Goal: Information Seeking & Learning: Learn about a topic

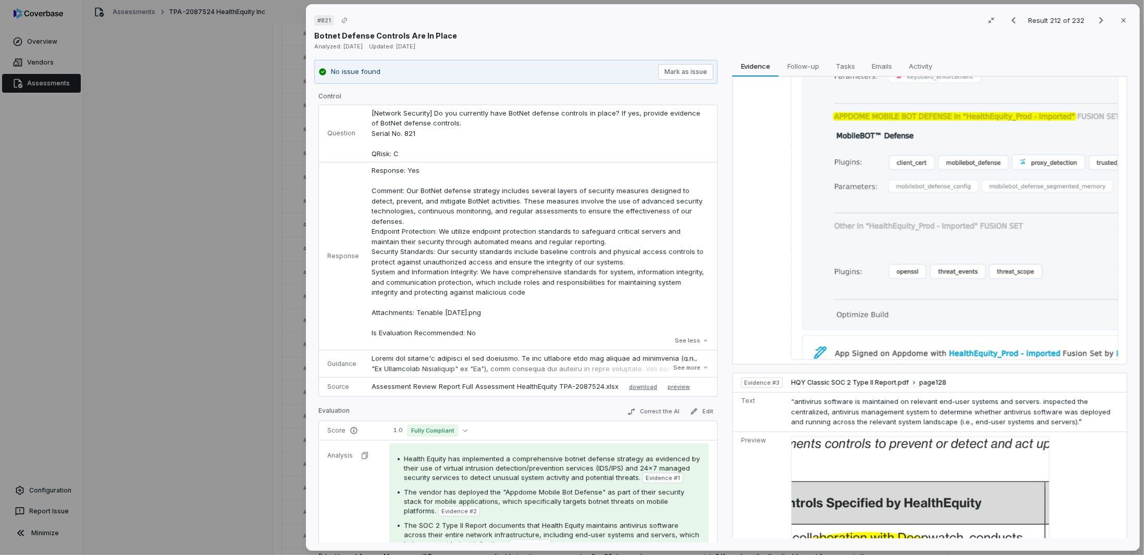
drag, startPoint x: 233, startPoint y: 193, endPoint x: 244, endPoint y: 213, distance: 22.4
click at [233, 193] on div "# 821 Result 212 of 232 Close Botnet Defense Controls Are In Place Analyzed: [D…" at bounding box center [572, 277] width 1144 height 555
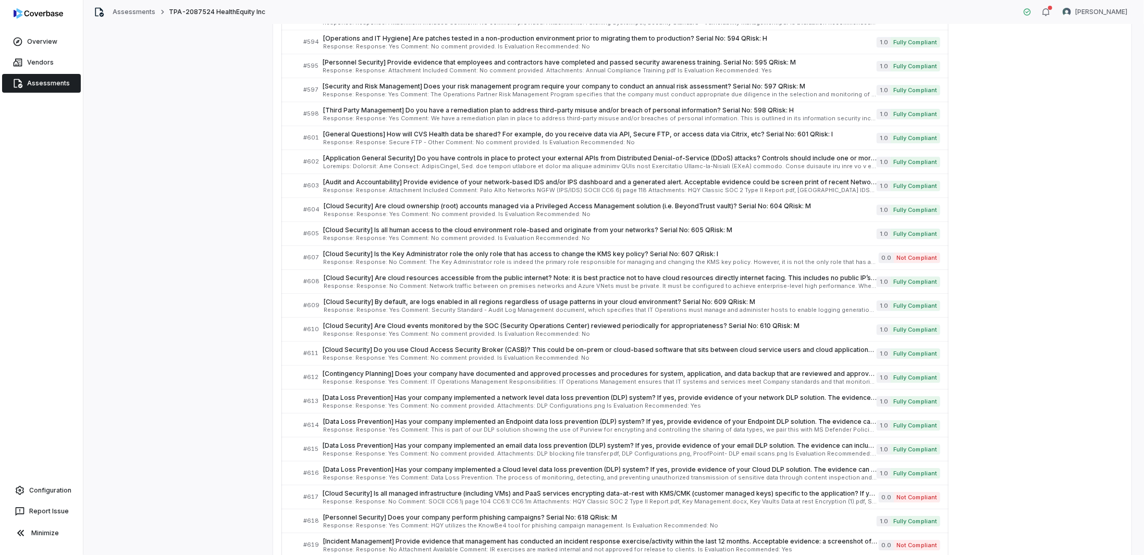
scroll to position [4801, 0]
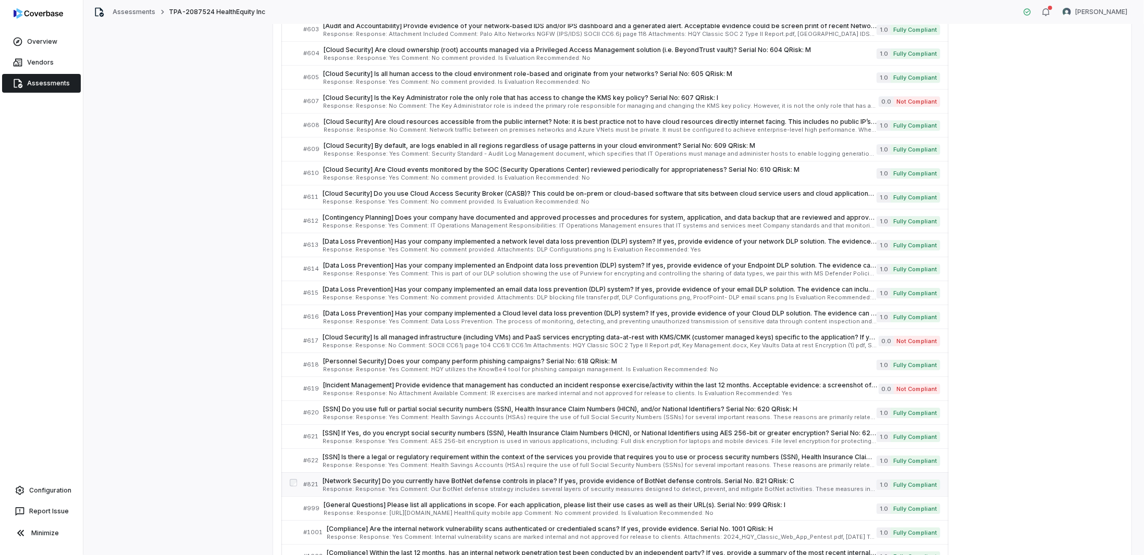
click at [364, 487] on span "Response: Response: Yes Comment: Our BotNet defense strategy includes several l…" at bounding box center [600, 490] width 554 height 6
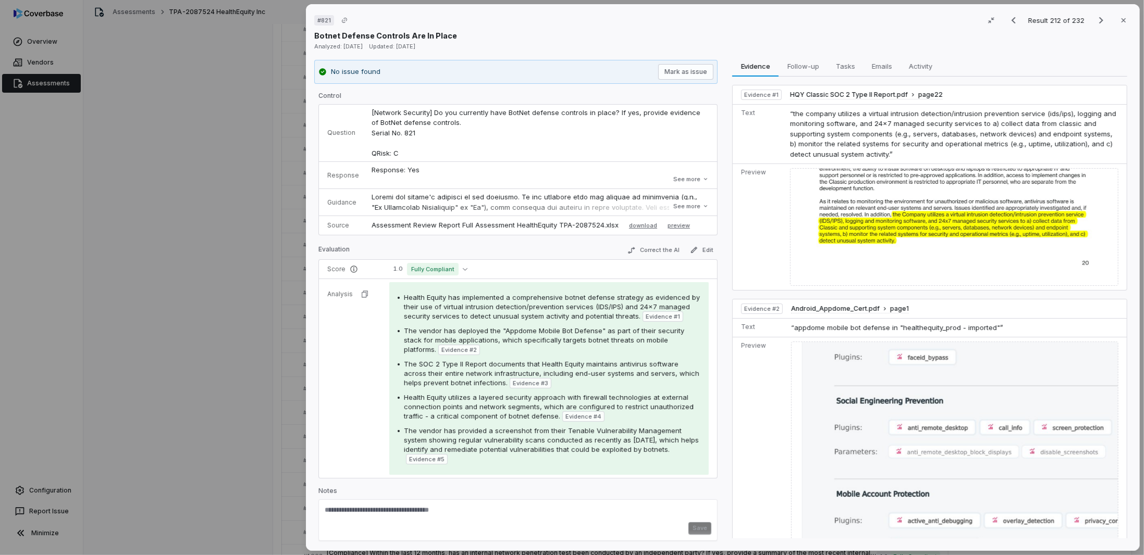
scroll to position [1, 0]
click at [72, 272] on div "# 821 Result 212 of 232 Close Botnet Defense Controls Are In Place Analyzed: [D…" at bounding box center [572, 277] width 1144 height 555
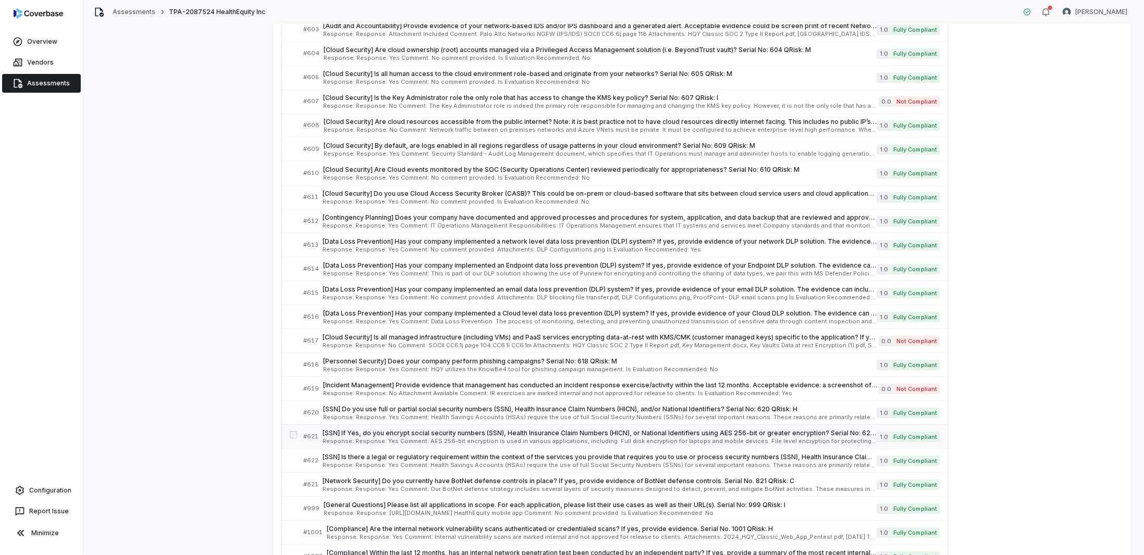
click at [359, 439] on span "Response: Response: Yes Comment: AES 256-bit encryption is used in various appl…" at bounding box center [600, 442] width 554 height 6
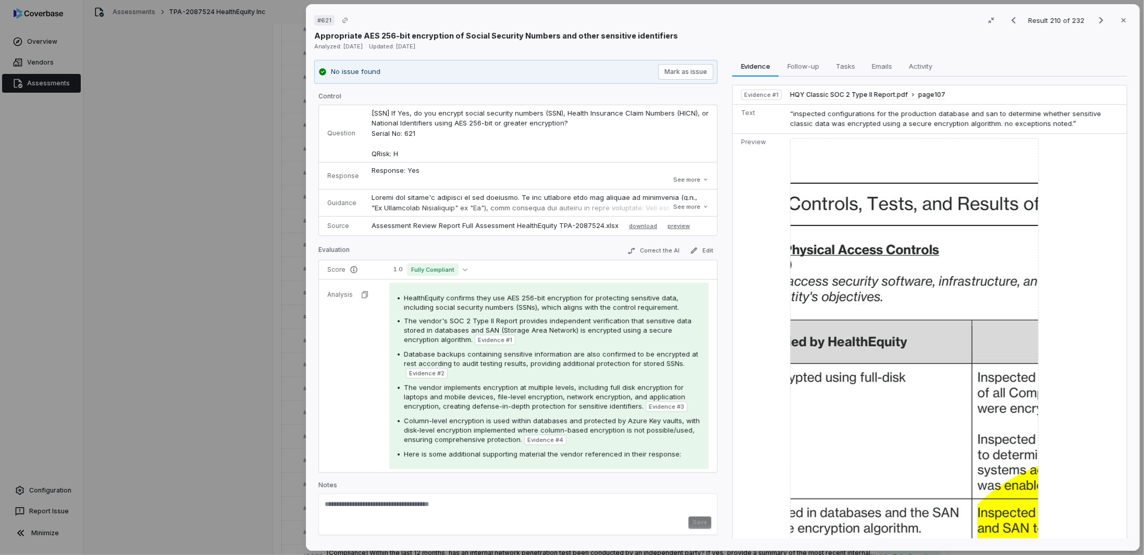
click at [829, 377] on img at bounding box center [914, 451] width 249 height 626
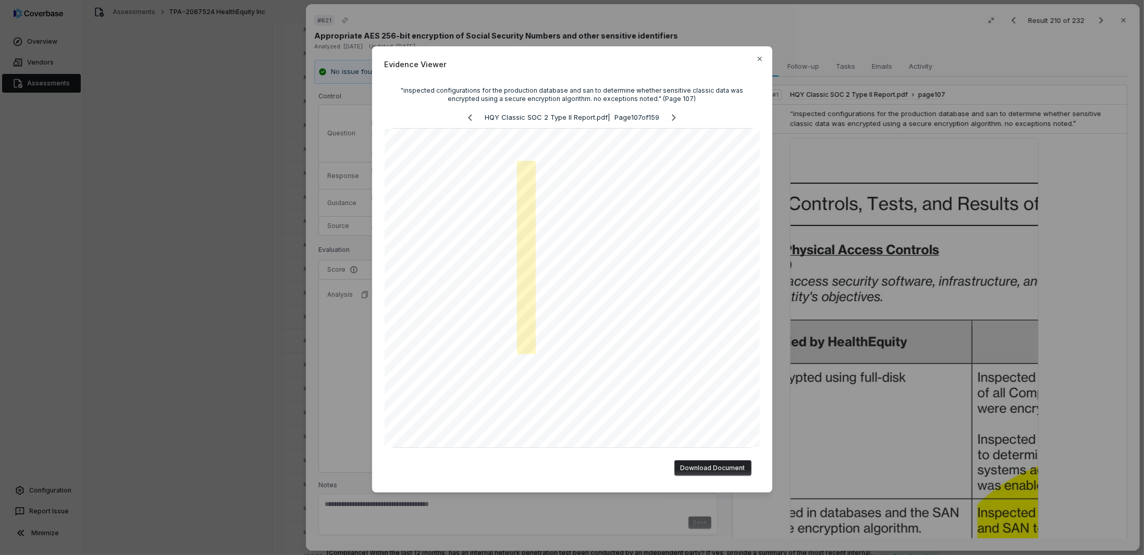
click at [348, 391] on div "Evidence Viewer "inspected configurations for the production database and san t…" at bounding box center [572, 277] width 1144 height 555
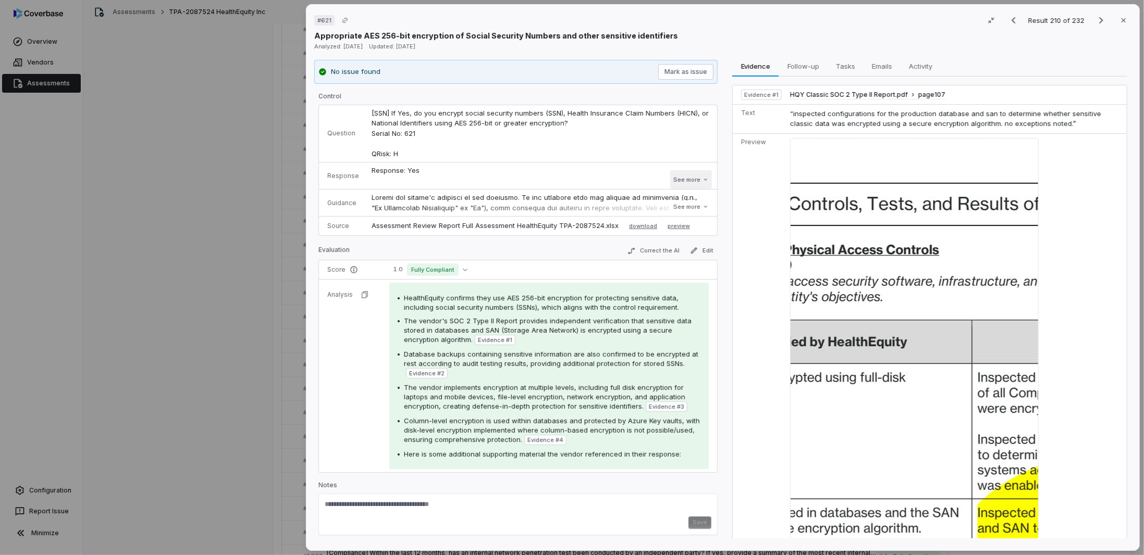
click at [699, 176] on button "See more" at bounding box center [691, 179] width 42 height 19
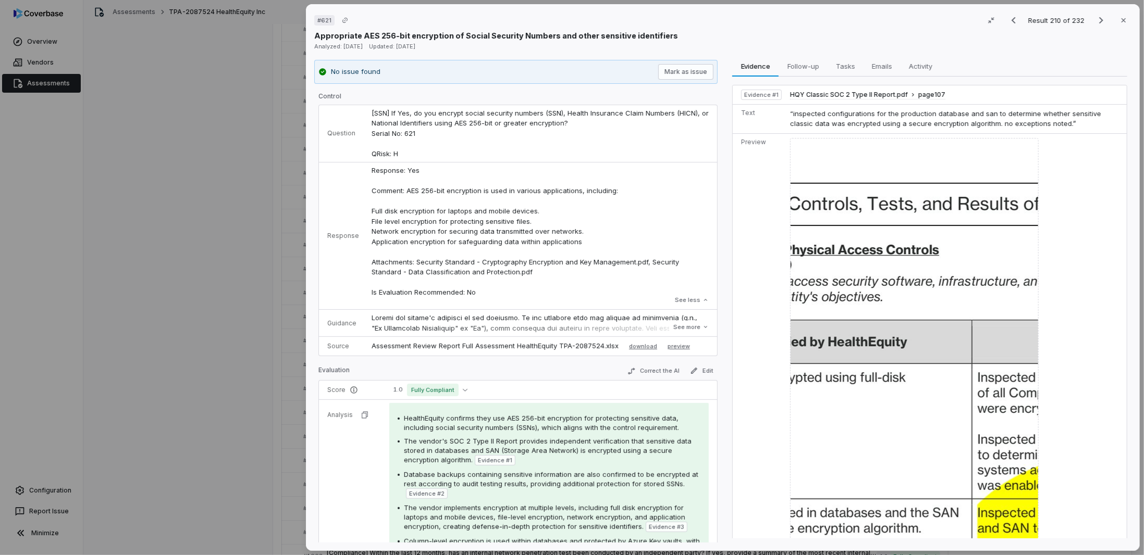
click at [90, 282] on div "# 621 Result 210 of 232 Close Appropriate AES 256-bit encryption of Social Secu…" at bounding box center [572, 277] width 1144 height 555
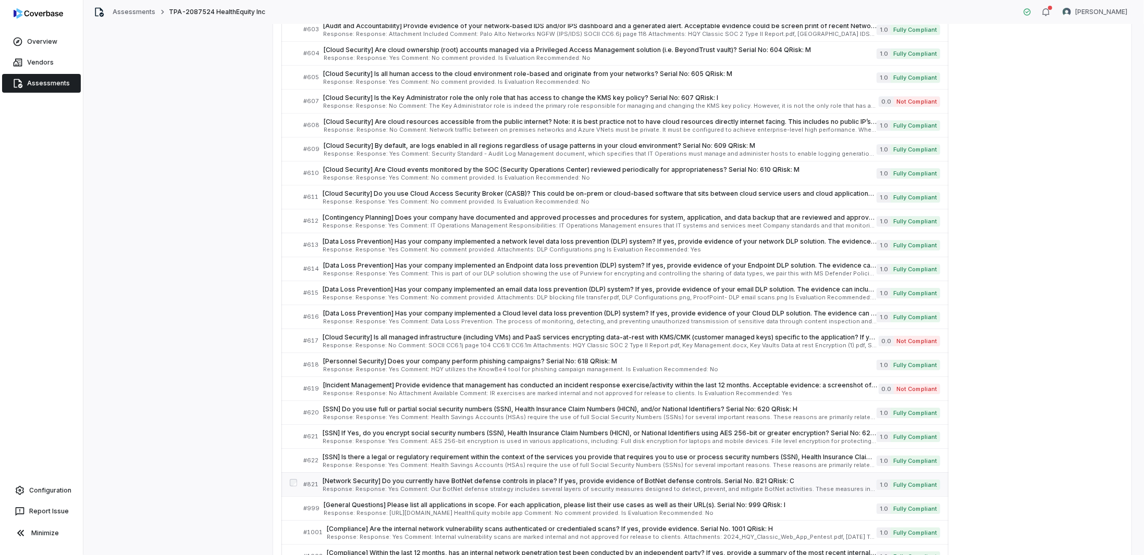
click at [357, 477] on span "[Network Security] Do you currently have BotNet defense controls in place? If y…" at bounding box center [600, 481] width 554 height 8
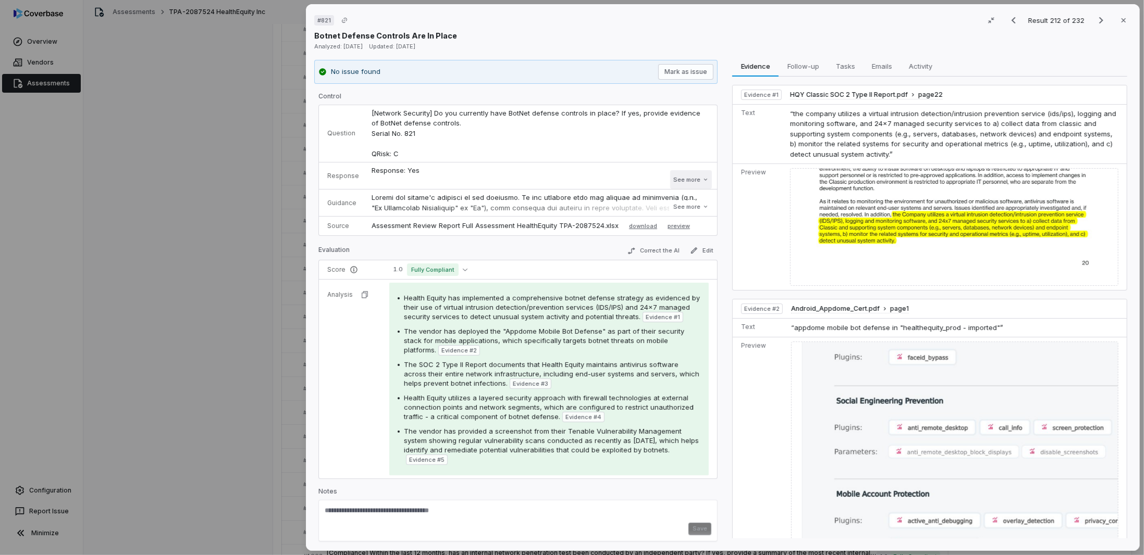
click at [675, 183] on button "See more" at bounding box center [691, 179] width 42 height 19
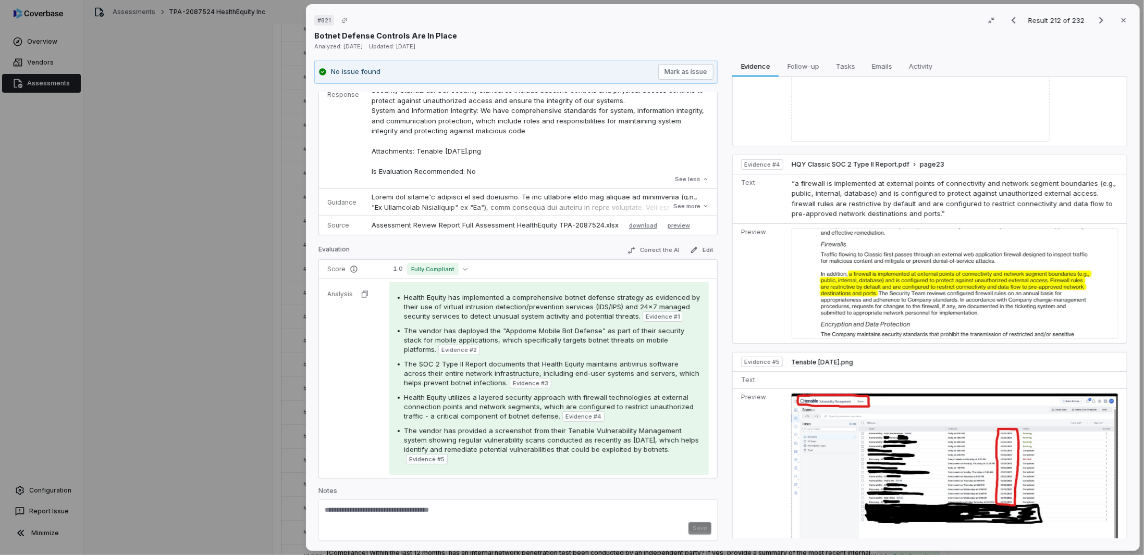
scroll to position [1408, 0]
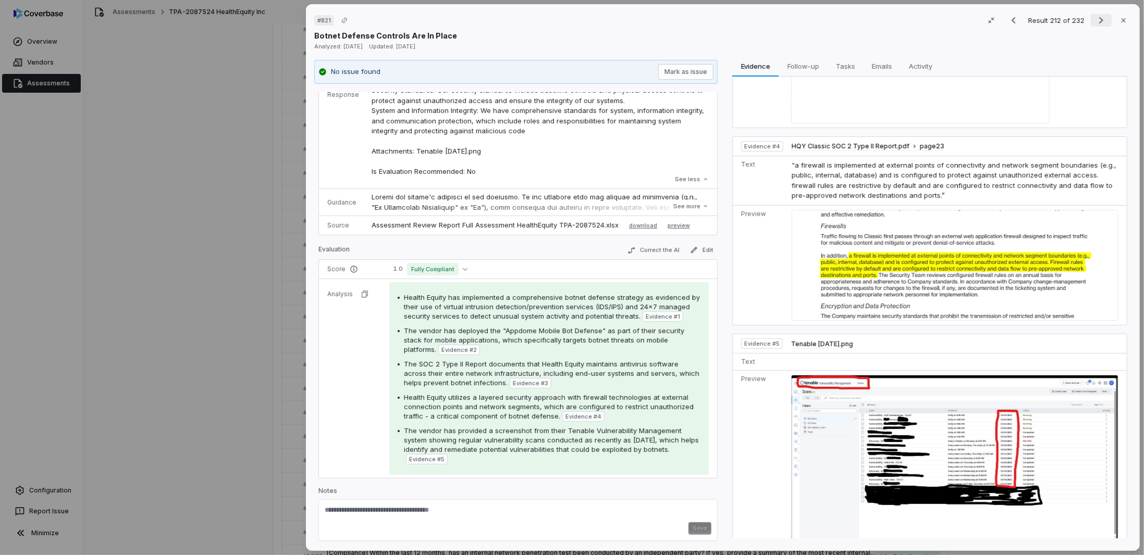
click at [1099, 21] on icon "Next result" at bounding box center [1101, 20] width 13 height 13
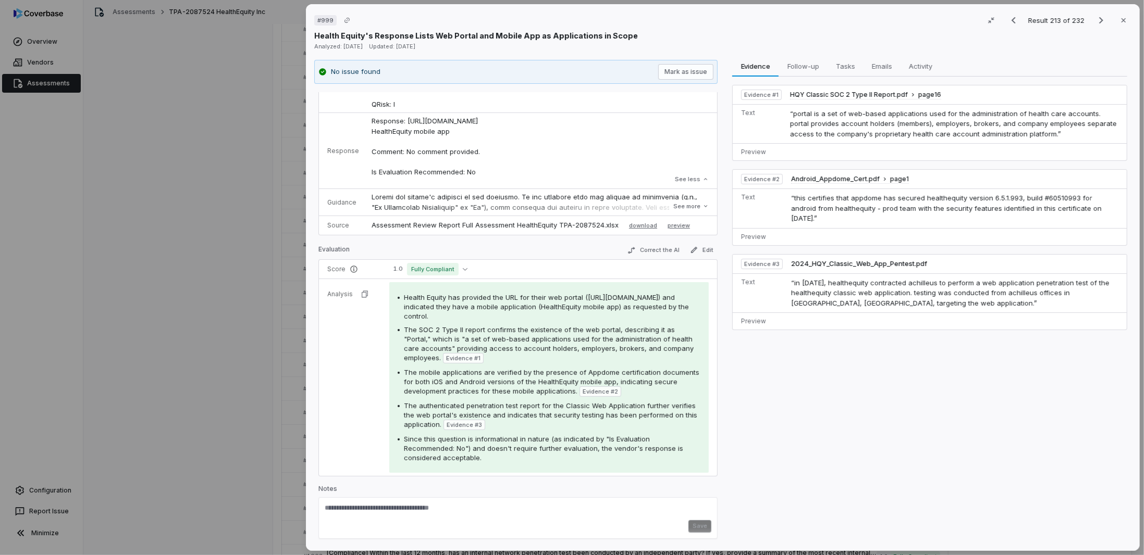
scroll to position [47, 0]
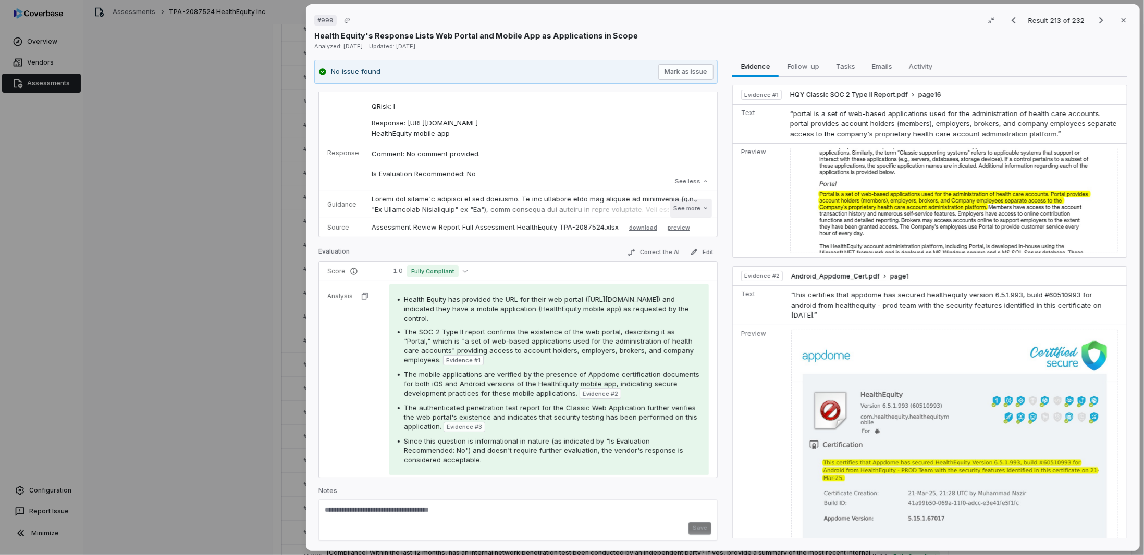
click at [681, 205] on button "See more" at bounding box center [691, 208] width 42 height 19
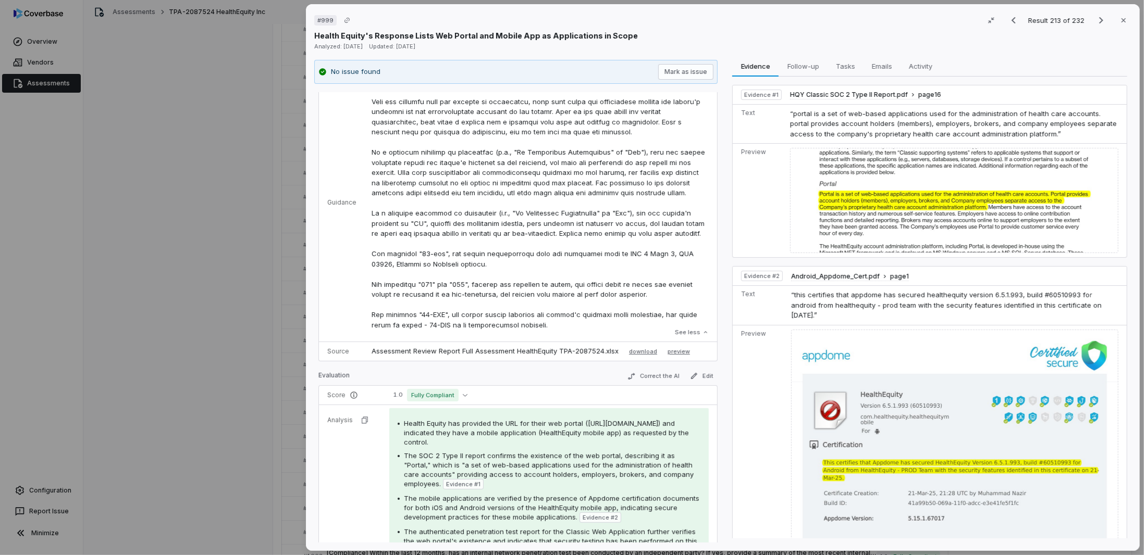
scroll to position [261, 0]
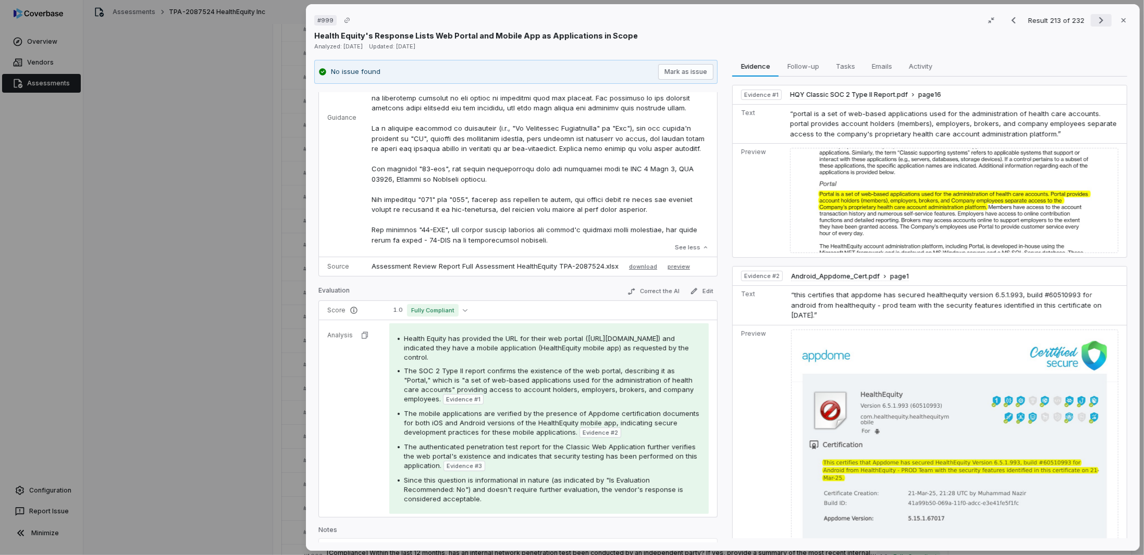
click at [1095, 15] on icon "Next result" at bounding box center [1101, 20] width 13 height 13
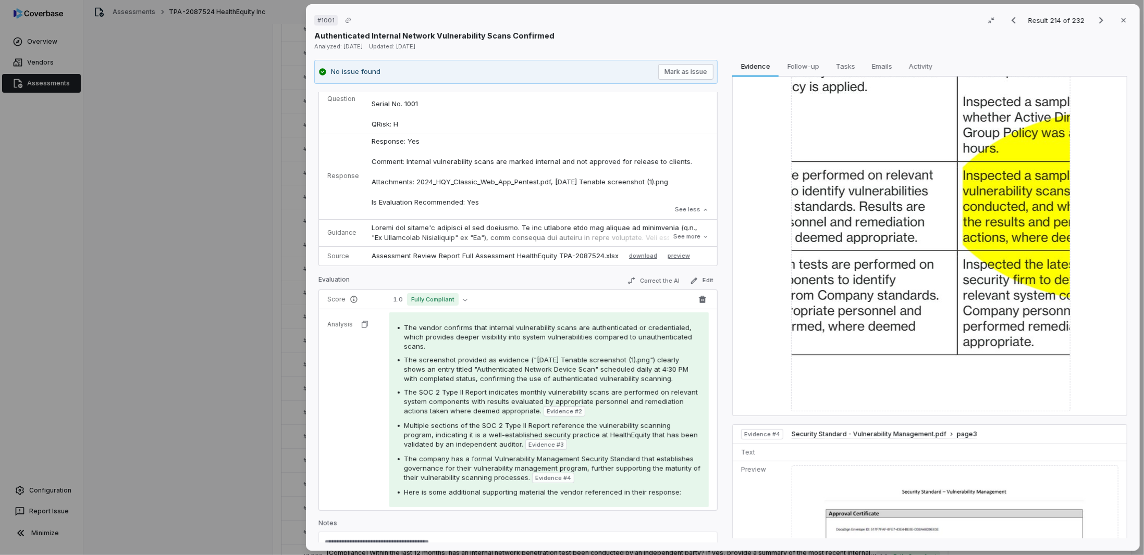
scroll to position [52, 0]
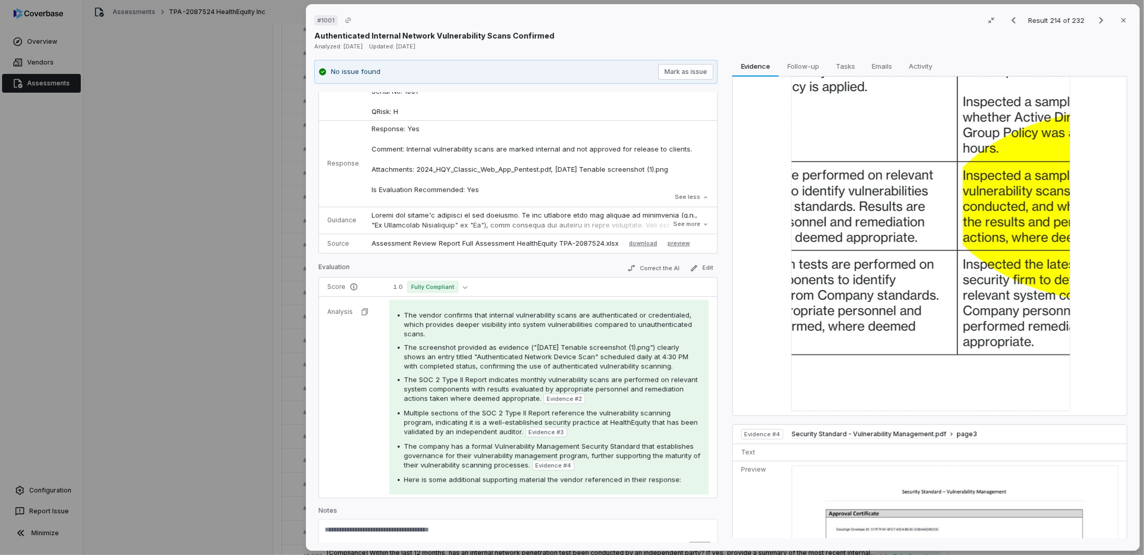
click at [606, 349] on span "The screenshot provided as evidence ("[DATE] Tenable screenshot (1).png") clear…" at bounding box center [546, 356] width 284 height 27
click at [1096, 23] on icon "Next result" at bounding box center [1101, 20] width 13 height 13
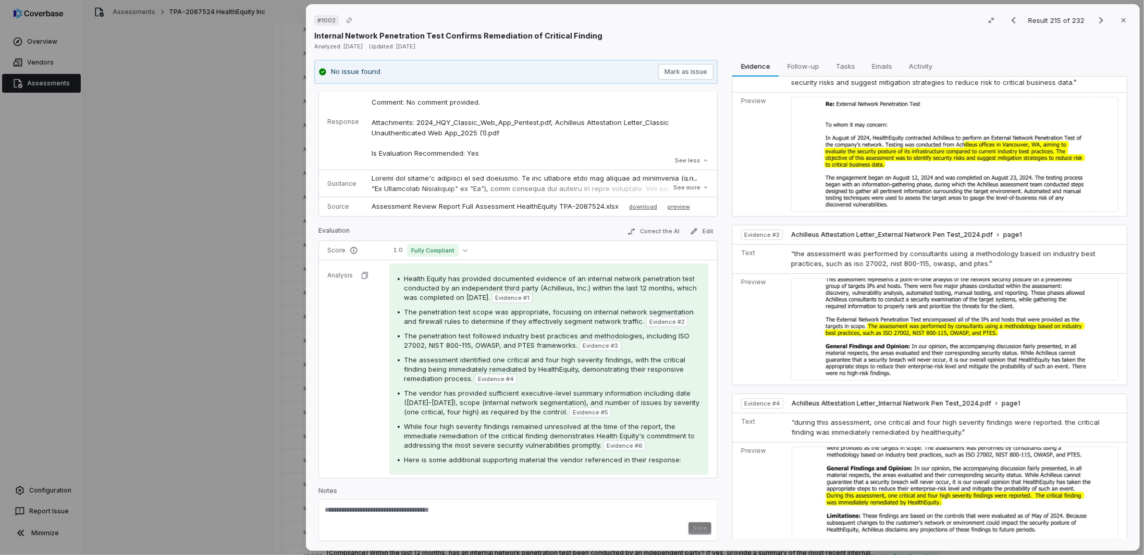
scroll to position [261, 0]
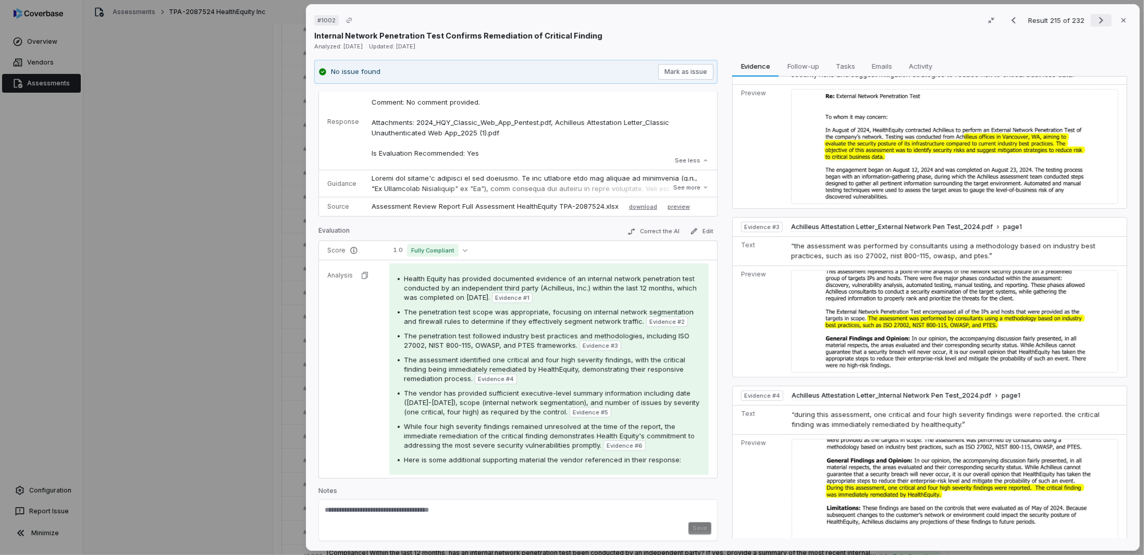
click at [1099, 18] on icon "Next result" at bounding box center [1101, 20] width 13 height 13
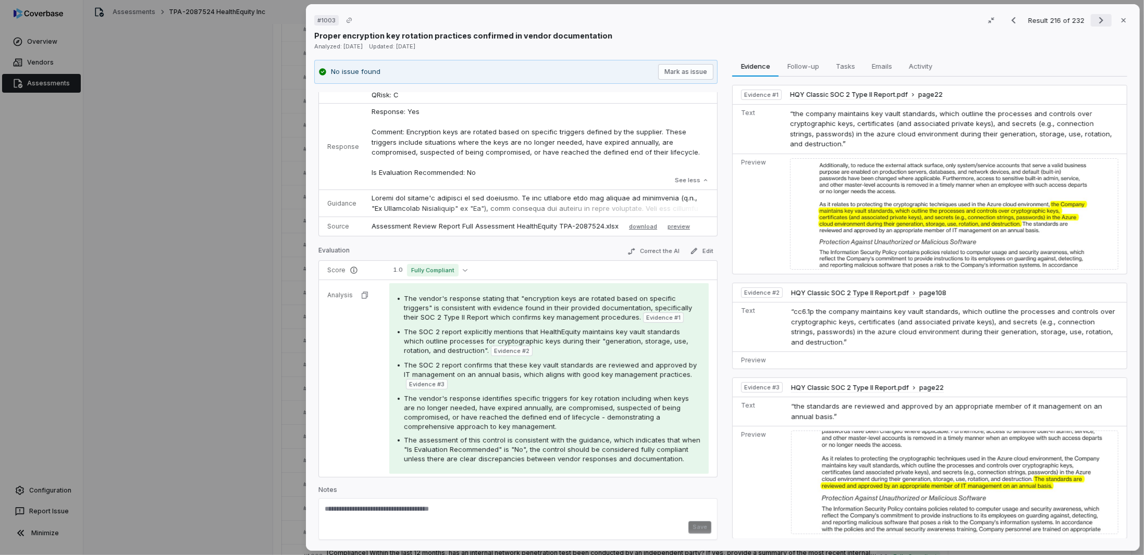
scroll to position [58, 0]
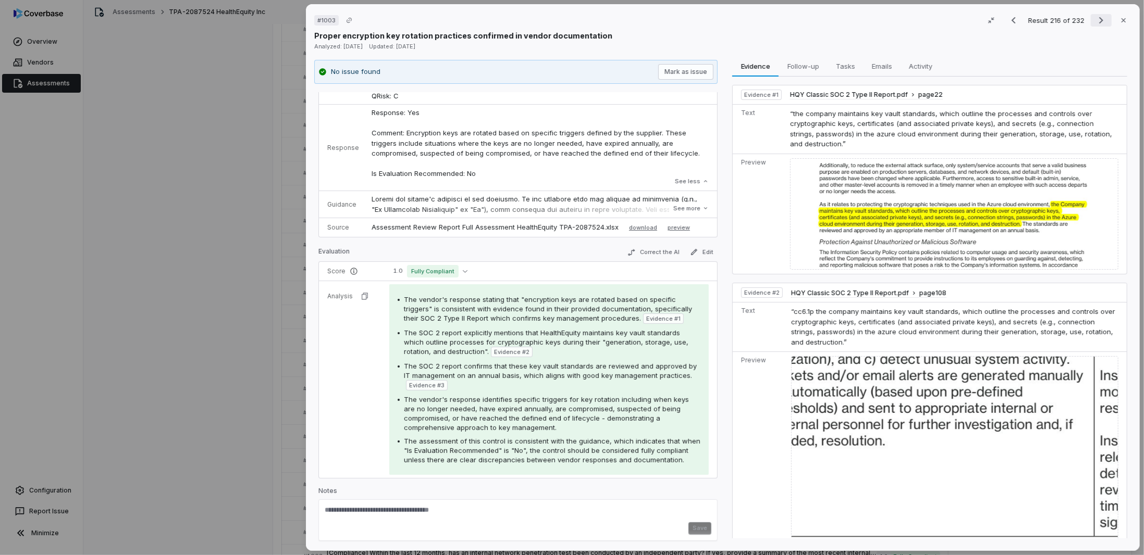
click at [1099, 18] on icon "Next result" at bounding box center [1101, 20] width 13 height 13
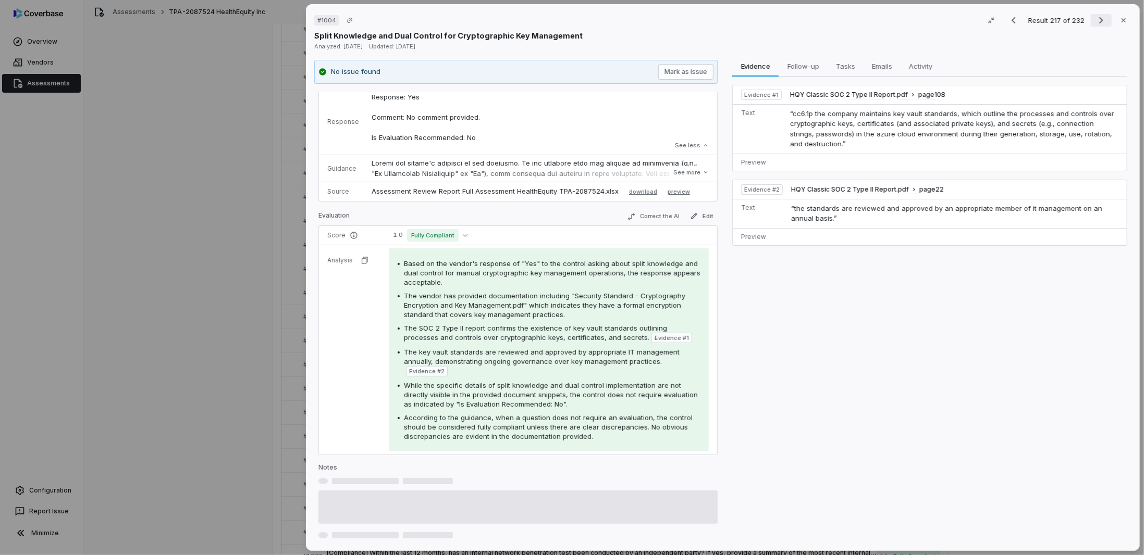
scroll to position [131, 0]
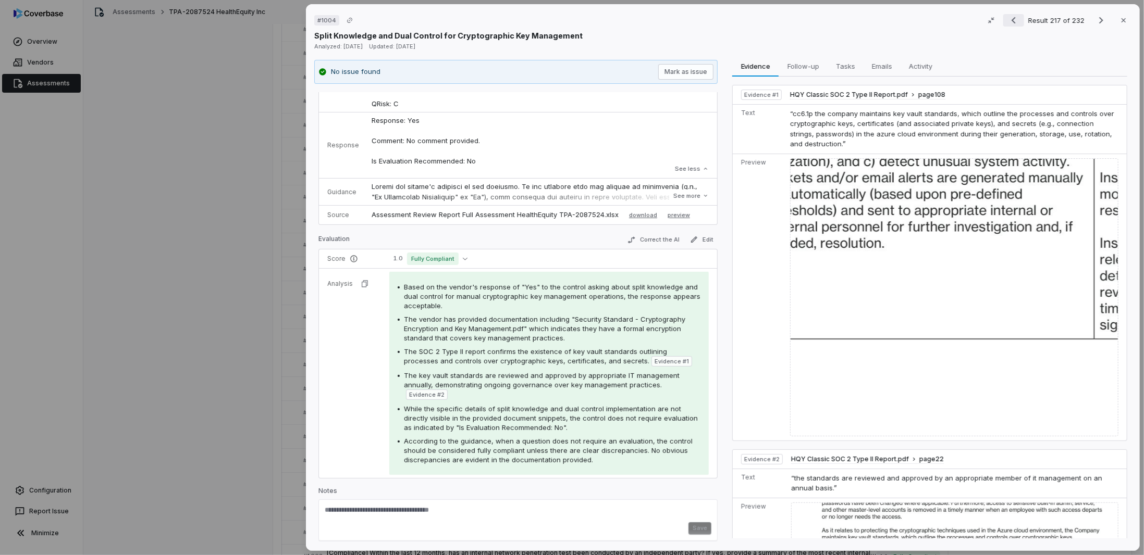
click at [1015, 18] on icon "Previous result" at bounding box center [1013, 20] width 13 height 13
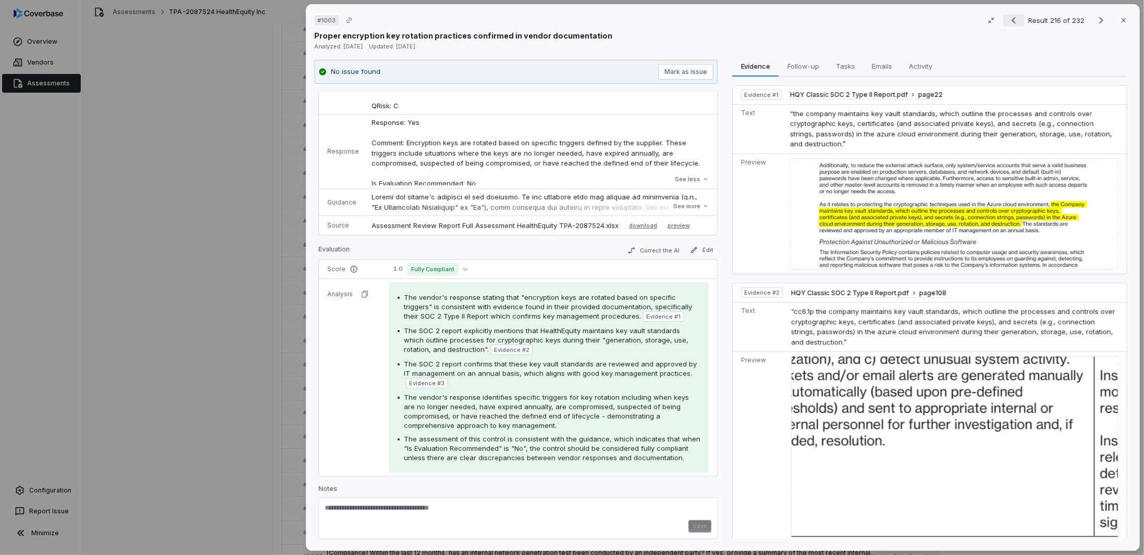
scroll to position [58, 0]
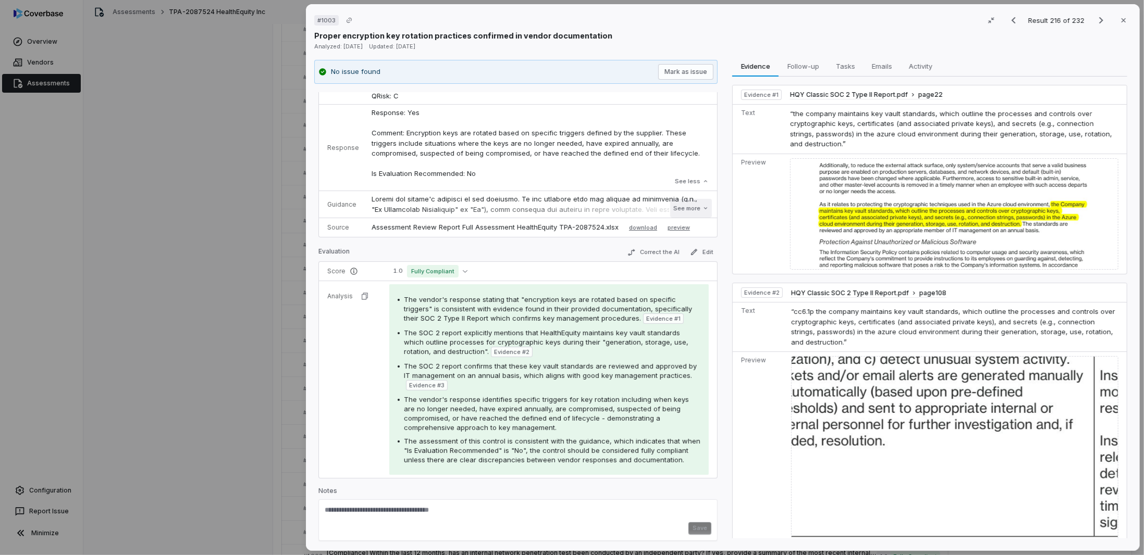
click at [674, 202] on button "See more" at bounding box center [691, 208] width 42 height 19
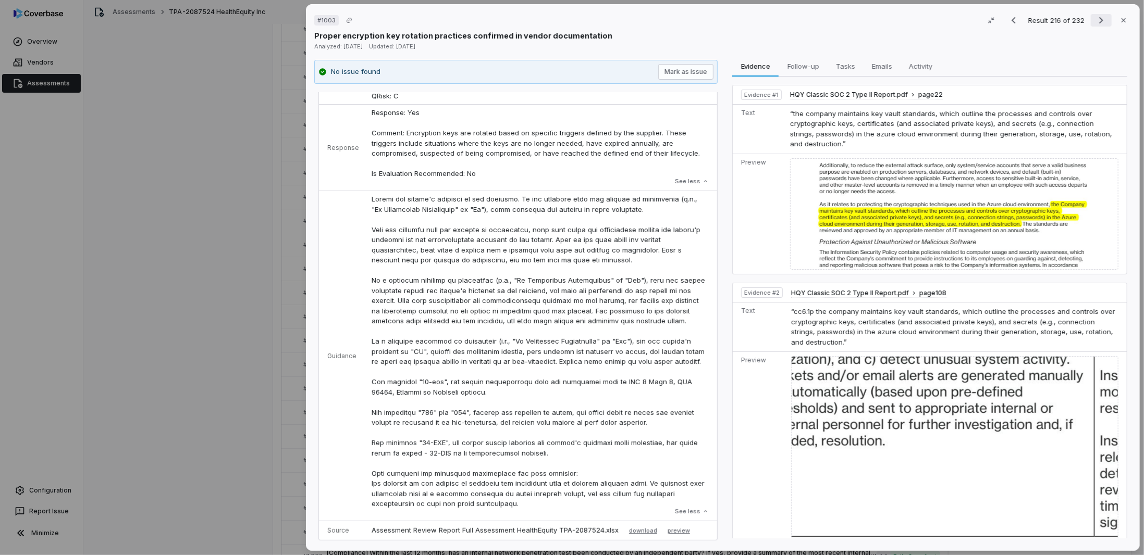
click at [1090, 17] on button "Next result" at bounding box center [1100, 20] width 21 height 13
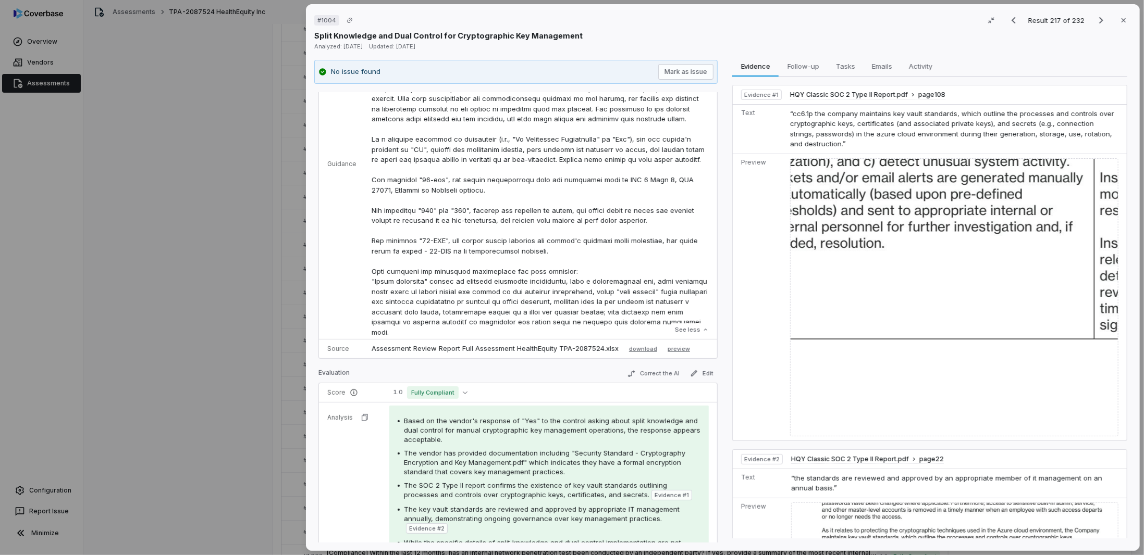
scroll to position [423, 0]
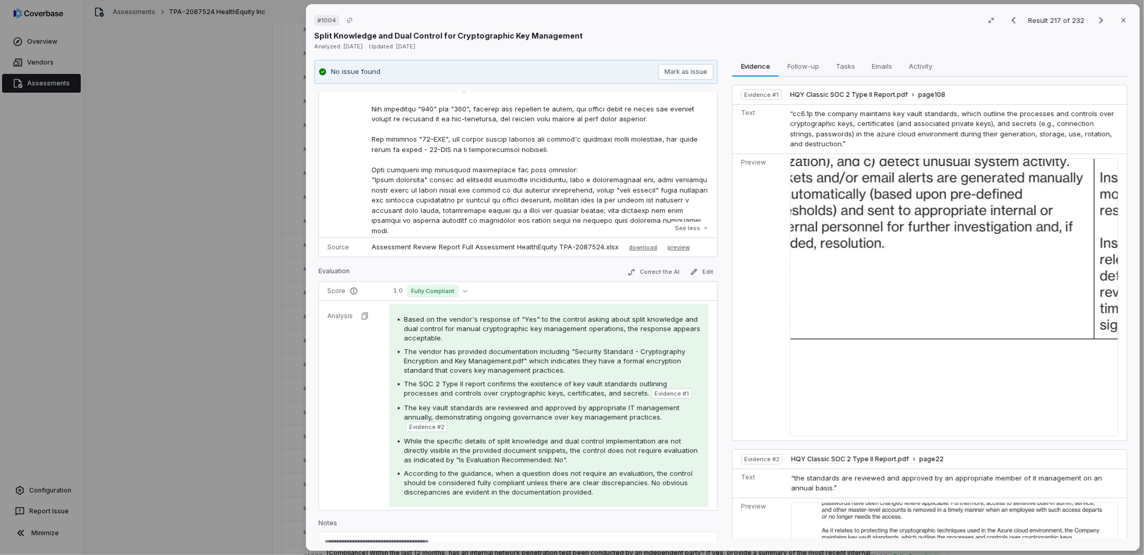
click at [490, 342] on div "Based on the vendor's response of "Yes" to the control asking about split knowl…" at bounding box center [549, 406] width 303 height 182
click at [1097, 24] on icon "Next result" at bounding box center [1101, 20] width 13 height 13
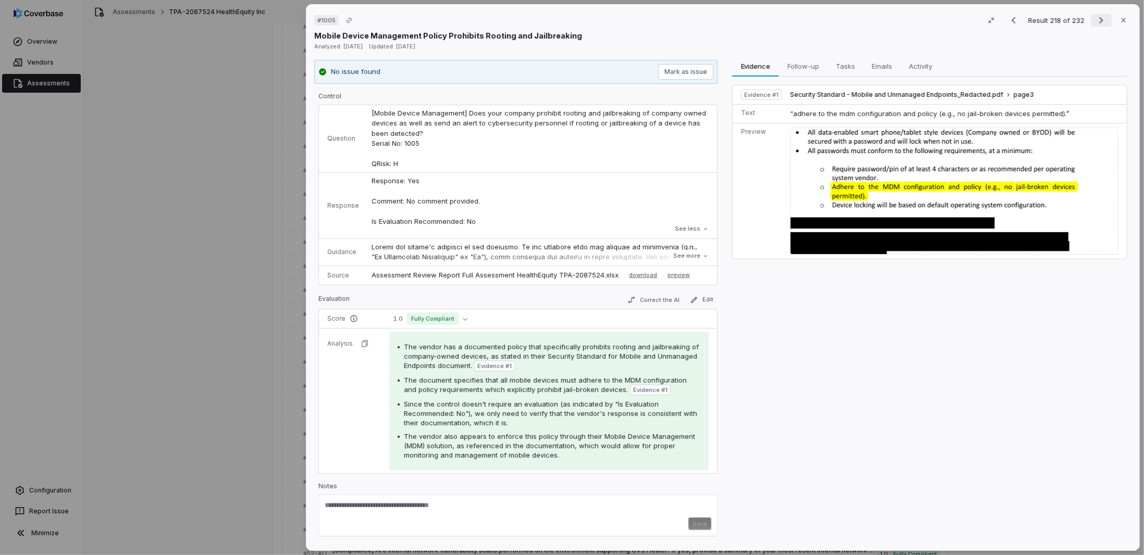
click at [1095, 19] on icon "Next result" at bounding box center [1101, 20] width 13 height 13
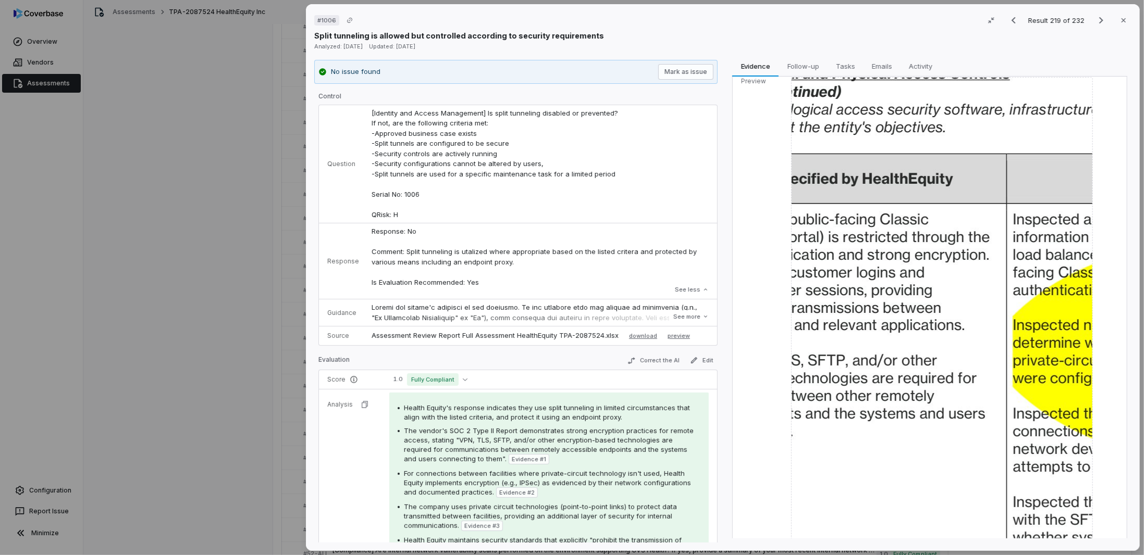
scroll to position [573, 0]
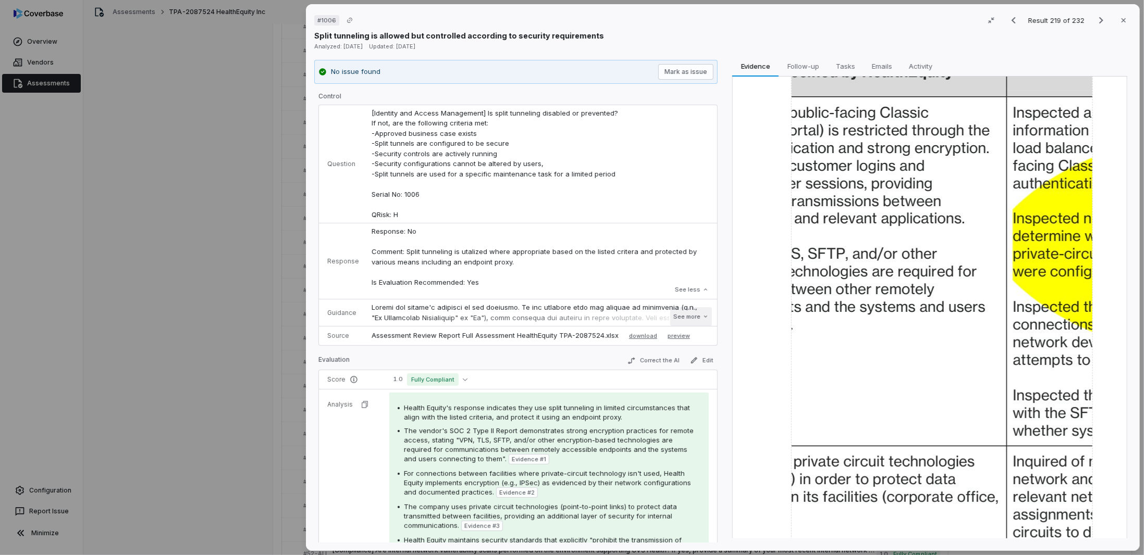
click at [684, 317] on button "See more" at bounding box center [691, 316] width 42 height 19
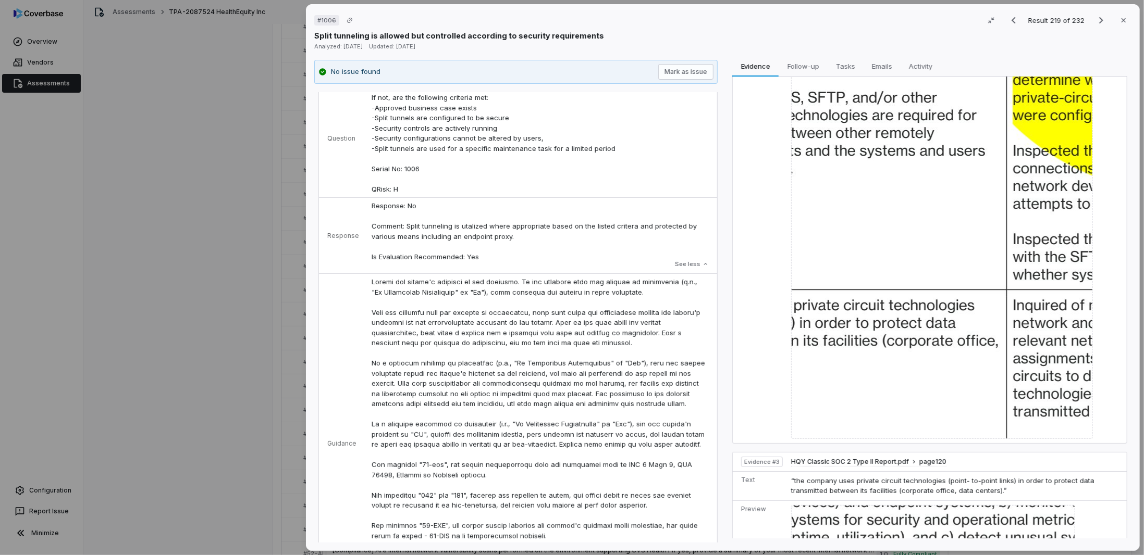
scroll to position [0, 0]
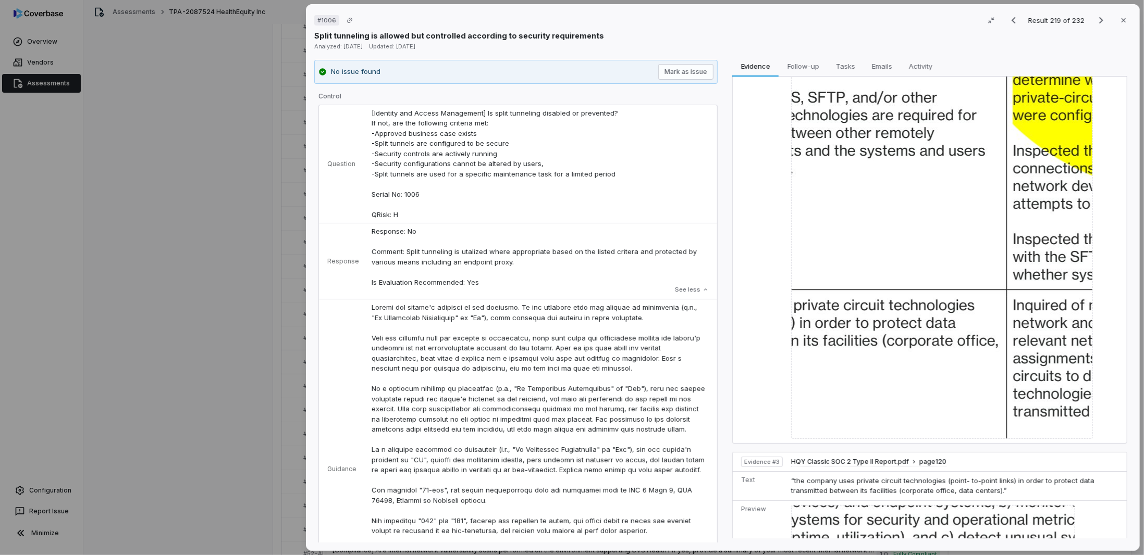
drag, startPoint x: 154, startPoint y: 65, endPoint x: 174, endPoint y: 31, distance: 39.2
click at [155, 62] on div "# 1006 Result 219 of 232 Close Split tunneling is allowed but controlled accord…" at bounding box center [572, 277] width 1144 height 555
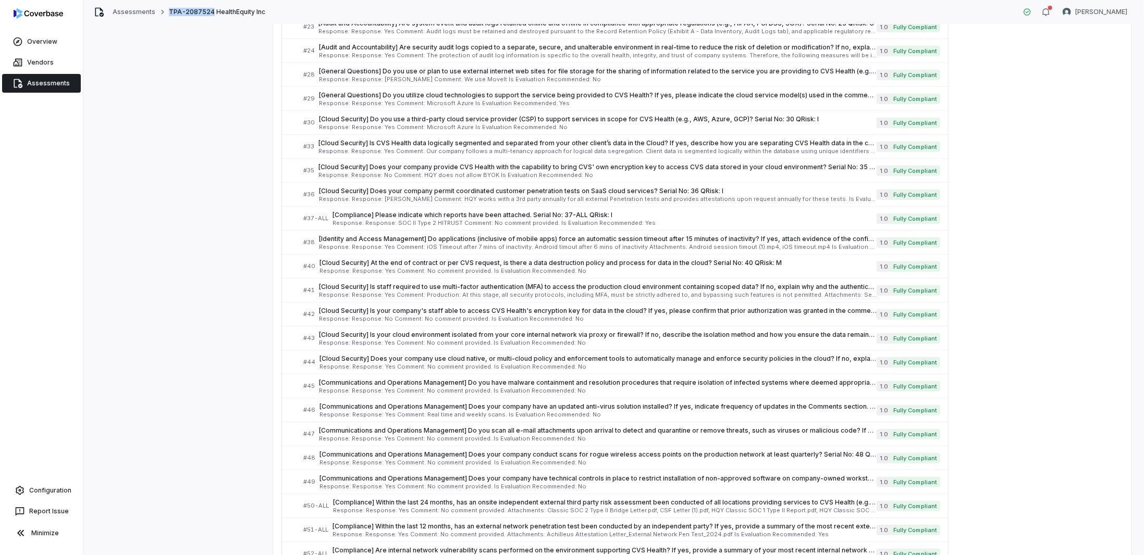
drag, startPoint x: 206, startPoint y: 11, endPoint x: 164, endPoint y: 12, distance: 42.7
click at [164, 12] on div "TPA-2087524 HealthEquity Inc" at bounding box center [210, 12] width 109 height 8
copy span "TPA-2087524"
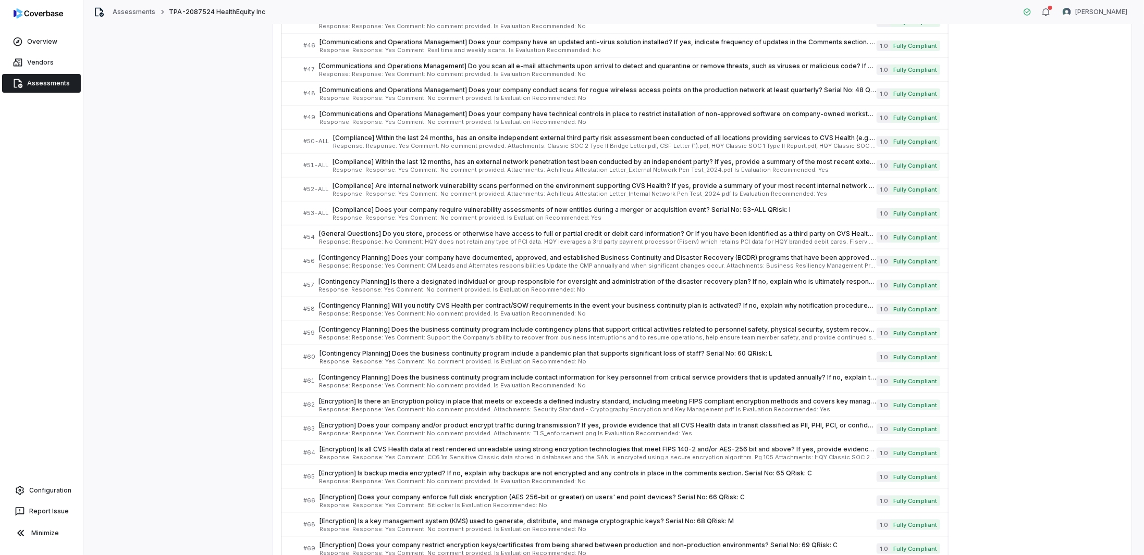
scroll to position [5114, 0]
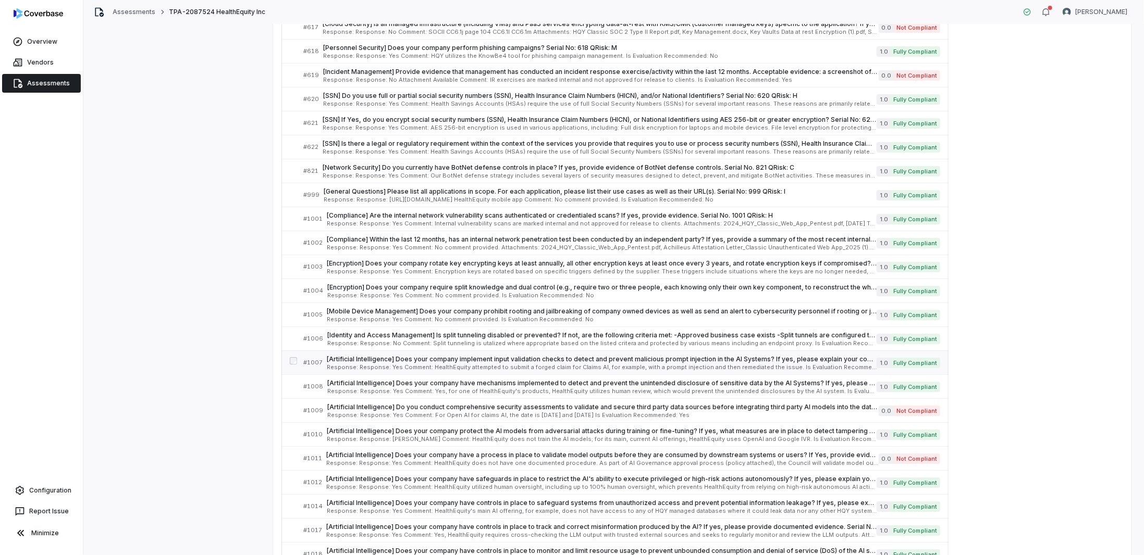
click at [382, 365] on span "Response: Response: Yes Comment: HealthEquity attempted to submit a forged clai…" at bounding box center [602, 368] width 550 height 6
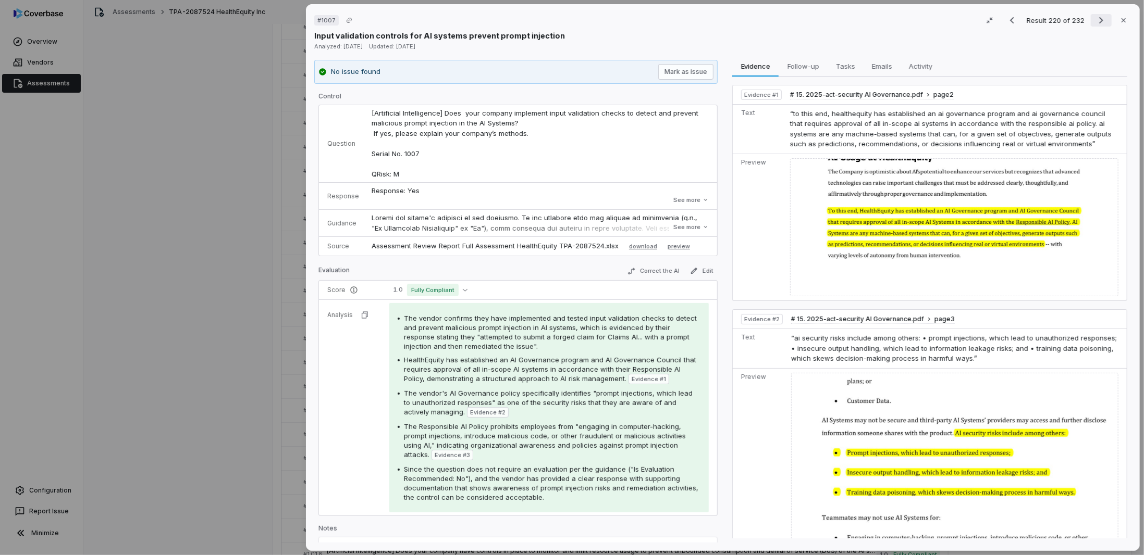
click at [1099, 20] on icon "Next result" at bounding box center [1101, 20] width 4 height 7
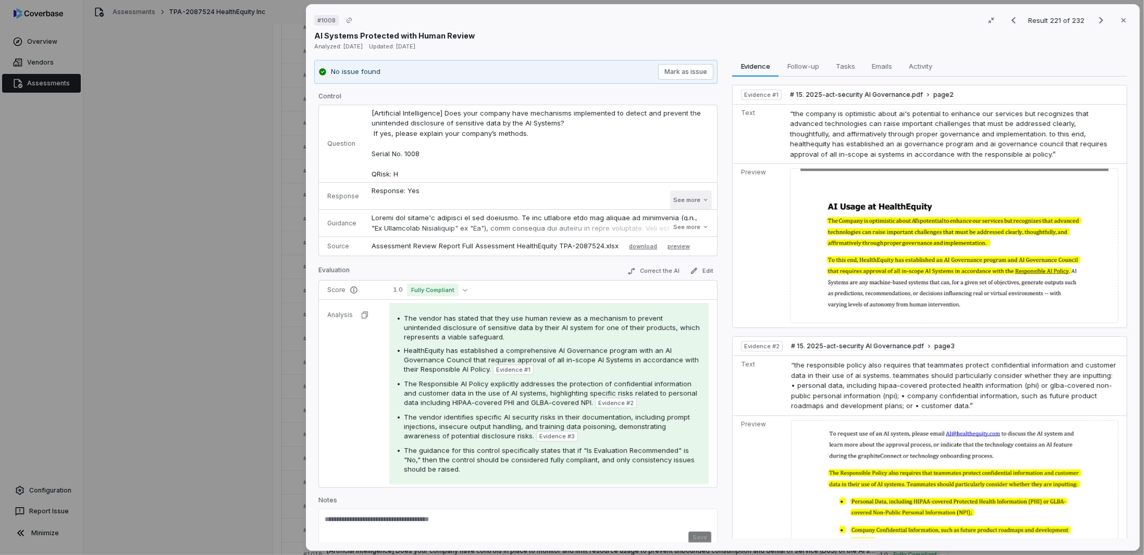
click at [679, 200] on button "See more" at bounding box center [691, 200] width 42 height 19
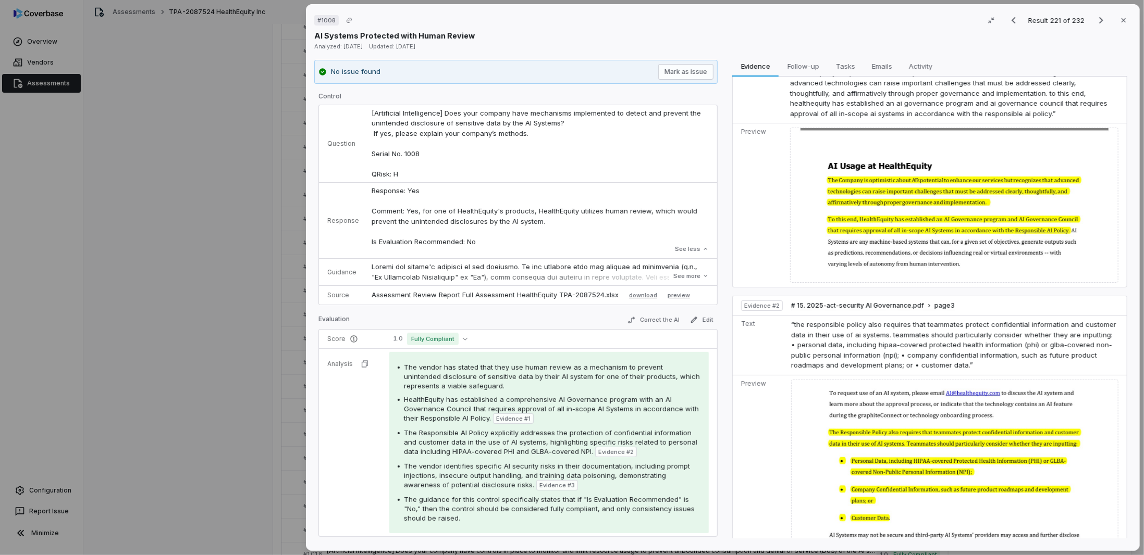
scroll to position [52, 0]
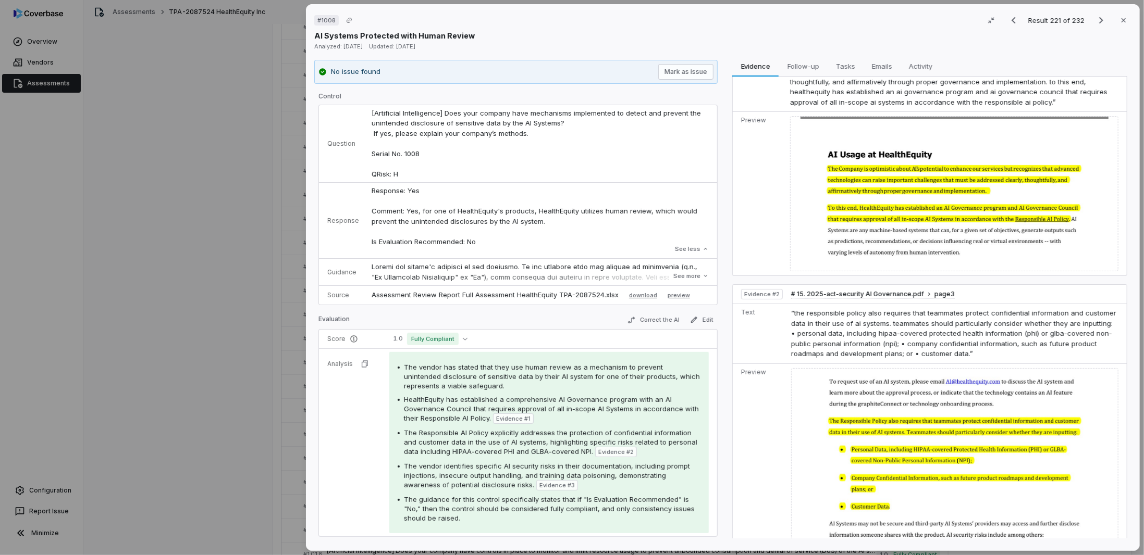
click at [861, 318] on span "“the responsible policy also requires that teammates protect confidential infor…" at bounding box center [953, 333] width 325 height 49
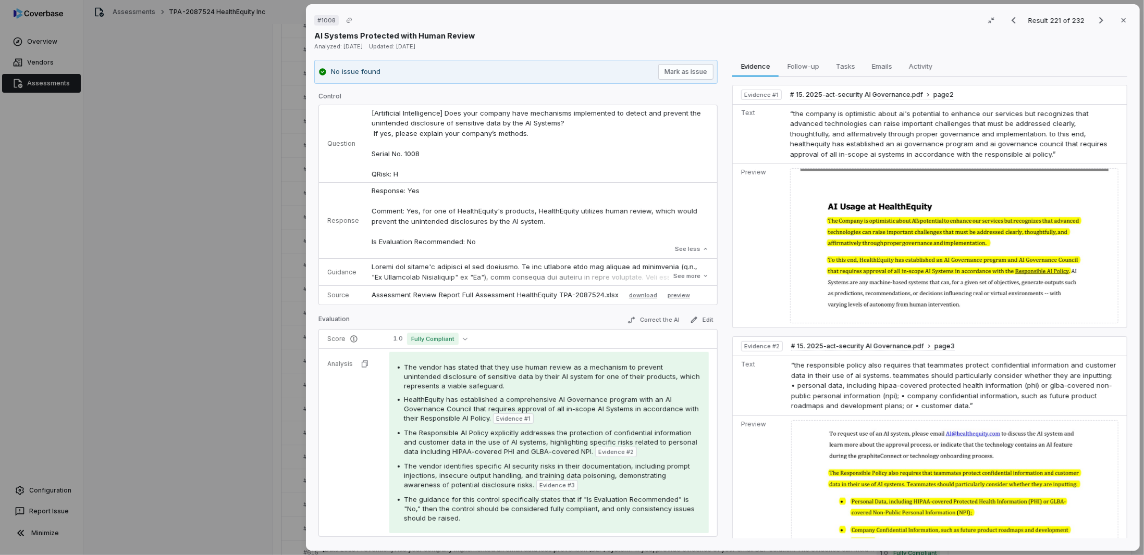
scroll to position [104, 0]
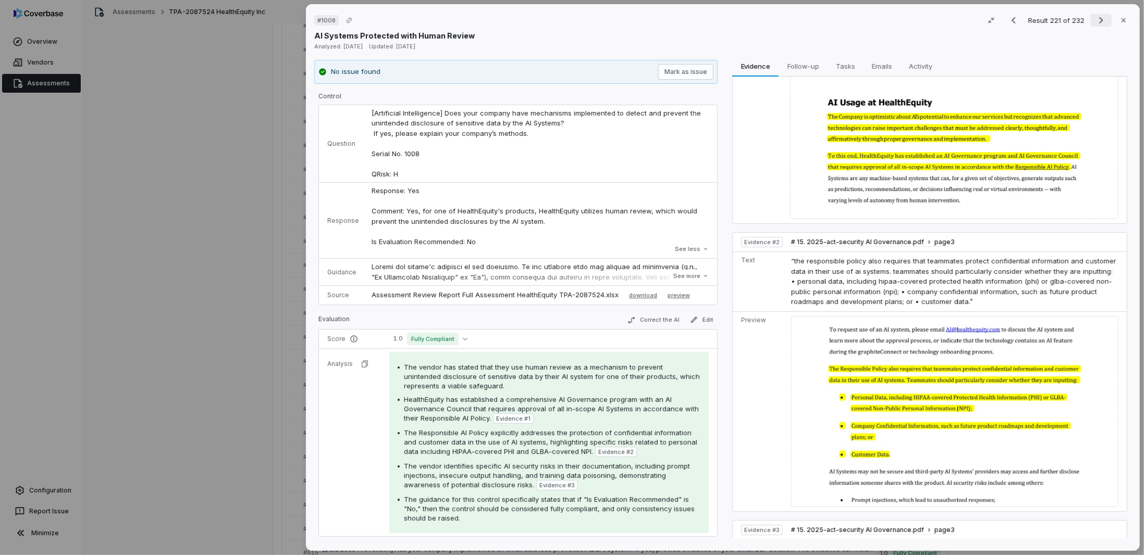
click at [1095, 21] on icon "Next result" at bounding box center [1101, 20] width 13 height 13
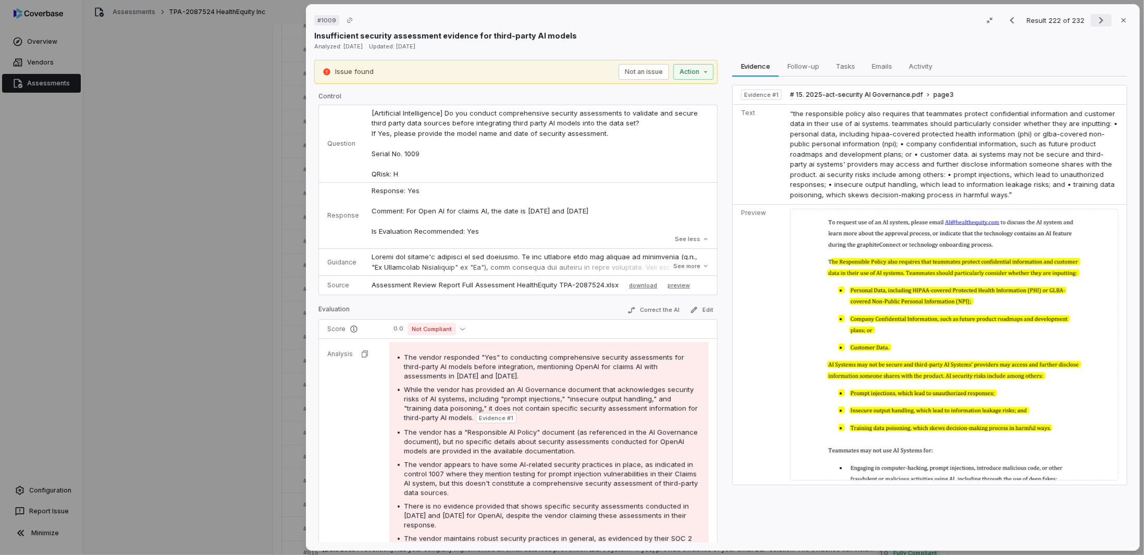
click at [1095, 19] on icon "Next result" at bounding box center [1101, 20] width 13 height 13
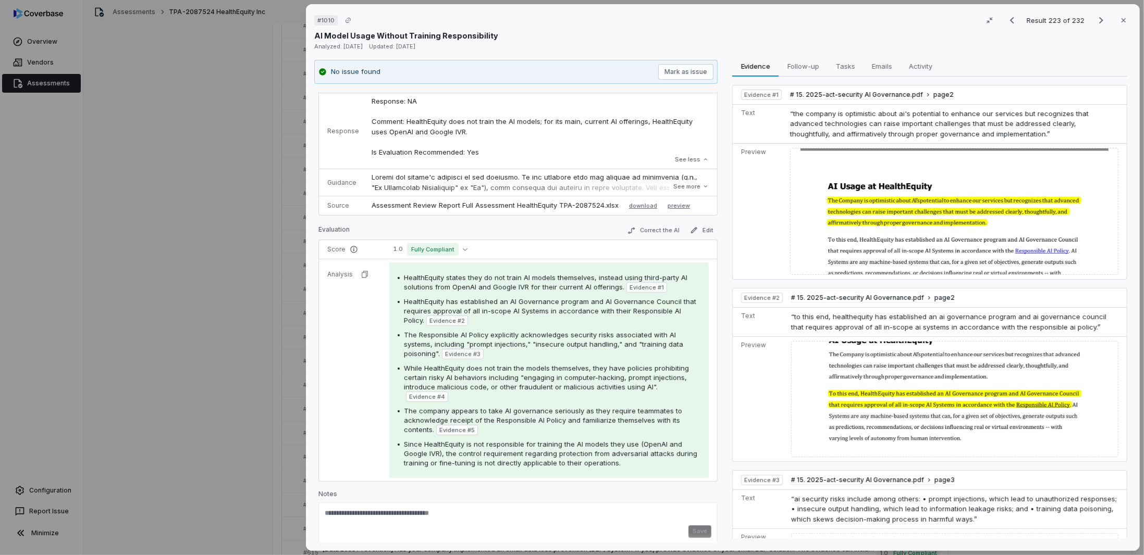
scroll to position [93, 0]
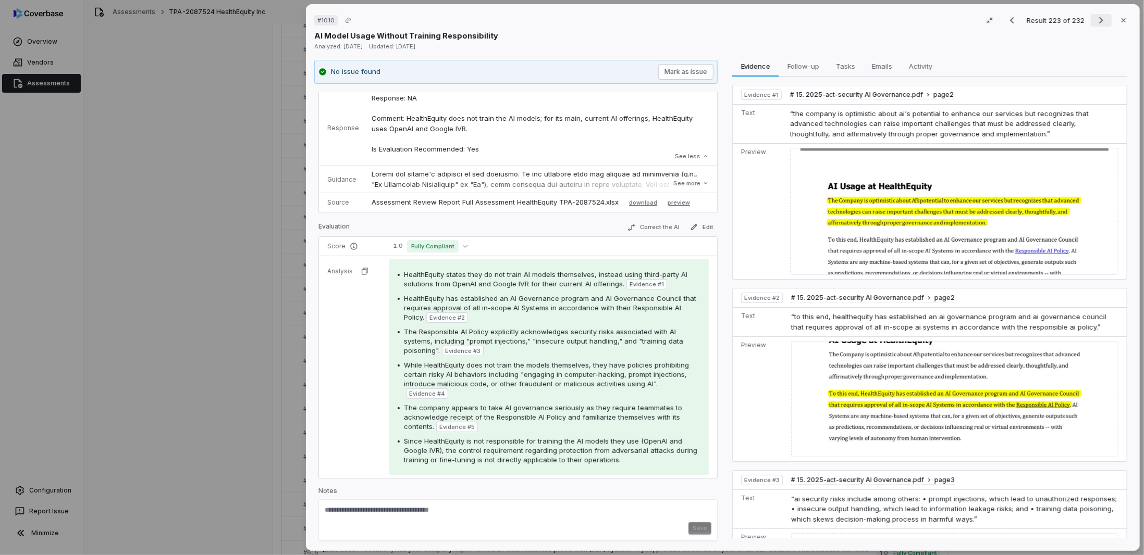
click at [1095, 18] on icon "Next result" at bounding box center [1101, 20] width 13 height 13
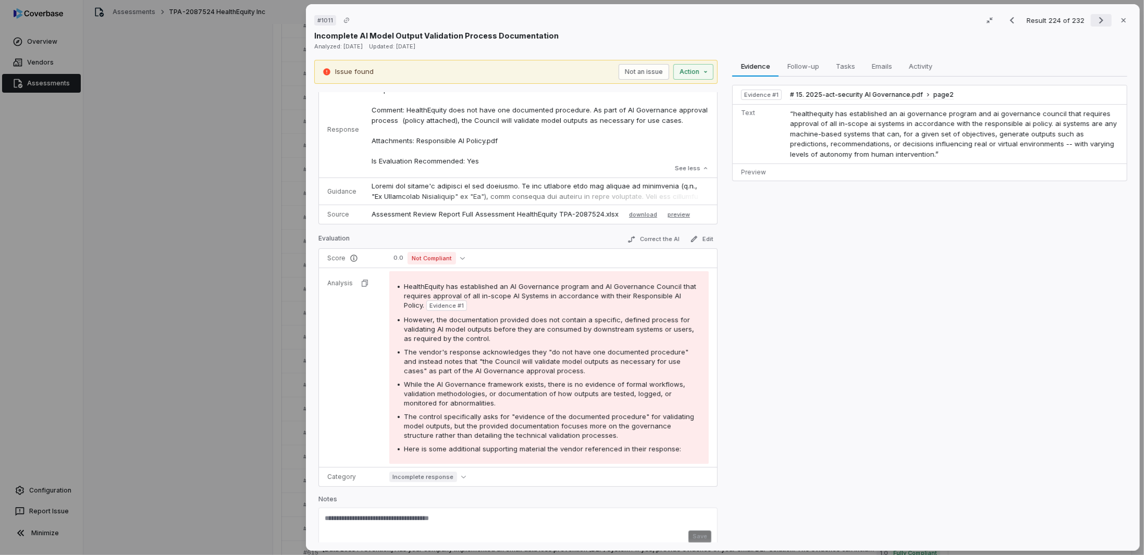
scroll to position [103, 0]
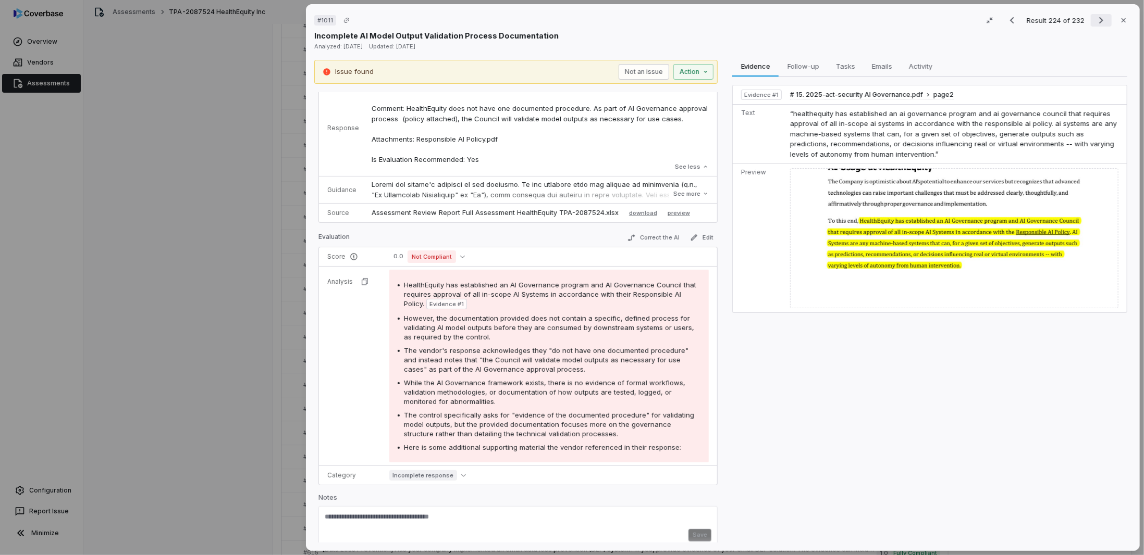
click at [1095, 18] on icon "Next result" at bounding box center [1101, 20] width 13 height 13
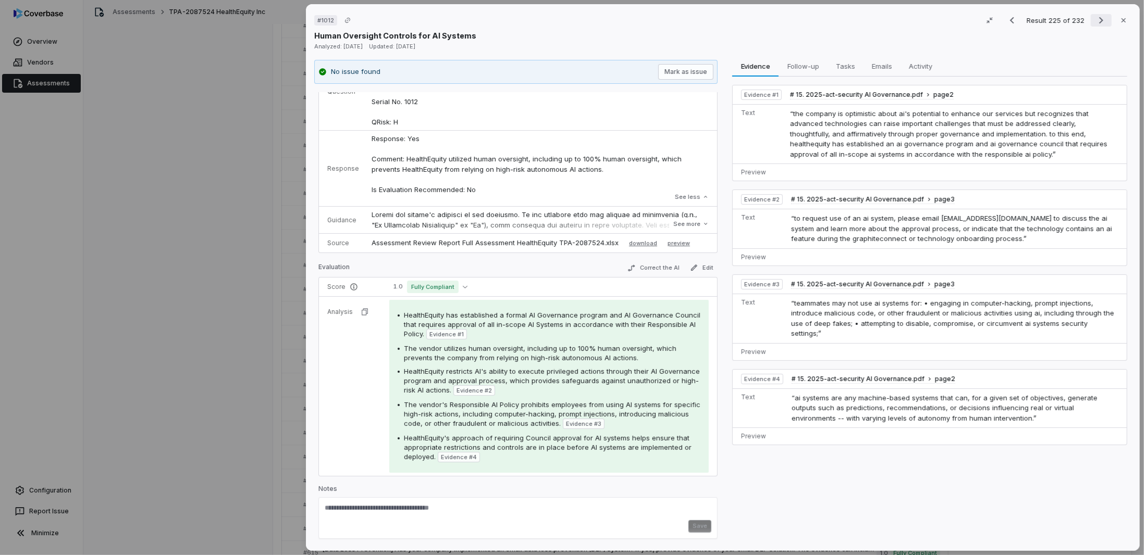
scroll to position [50, 0]
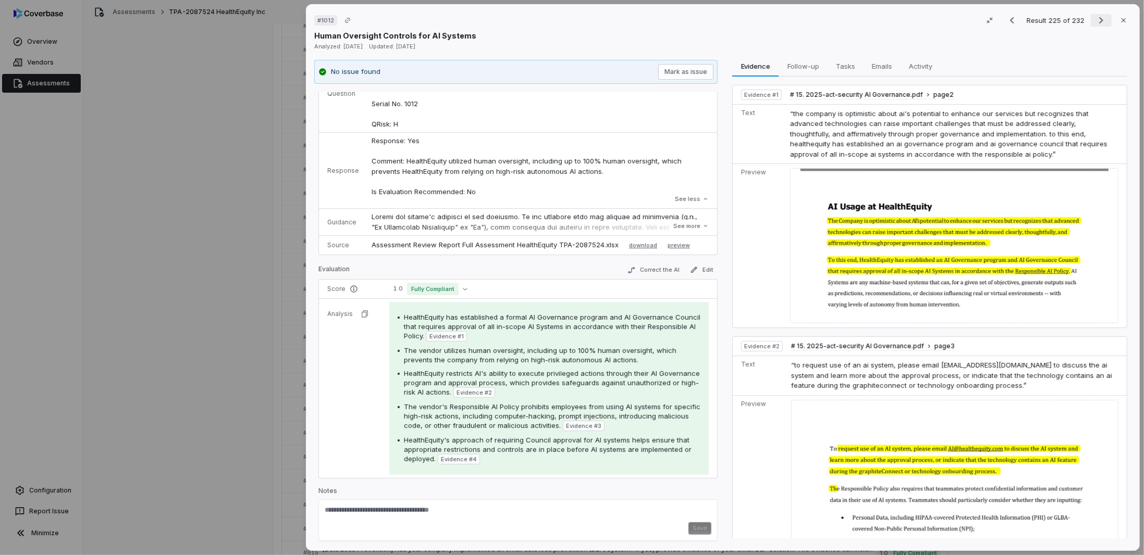
click at [1095, 18] on icon "Next result" at bounding box center [1101, 20] width 13 height 13
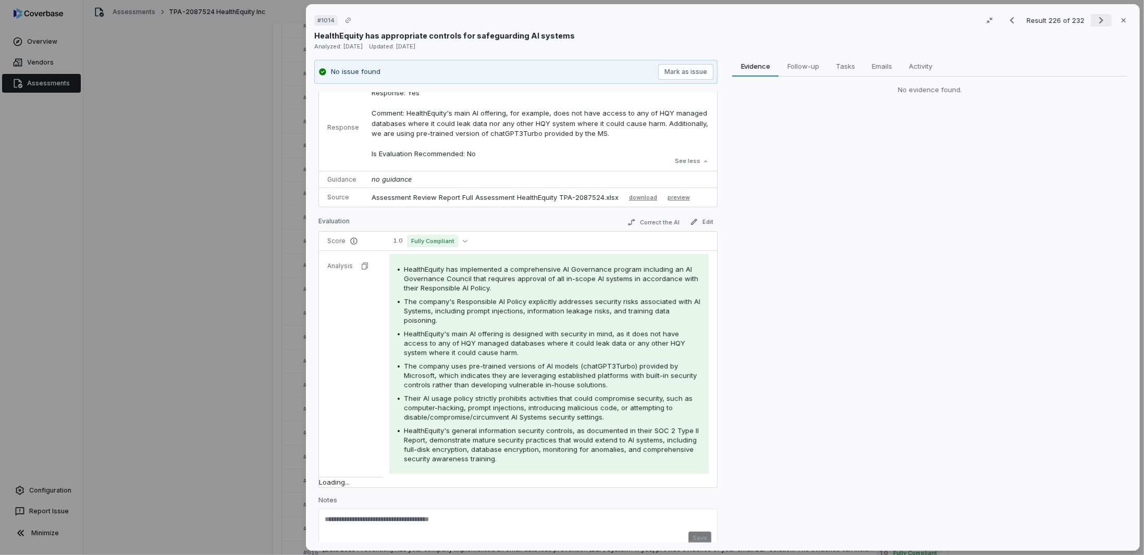
scroll to position [98, 0]
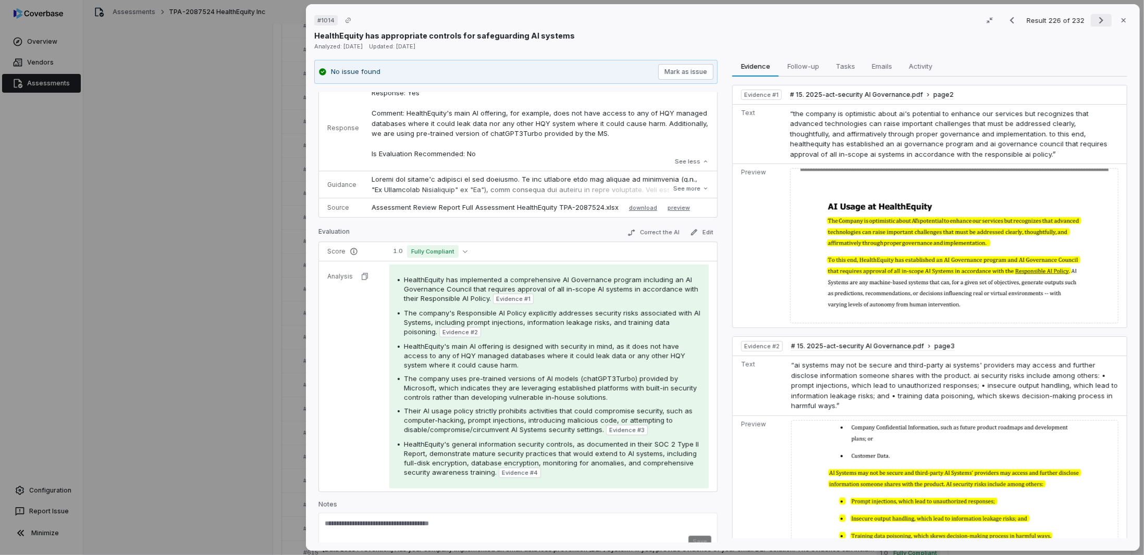
click at [1095, 18] on icon "Next result" at bounding box center [1101, 20] width 13 height 13
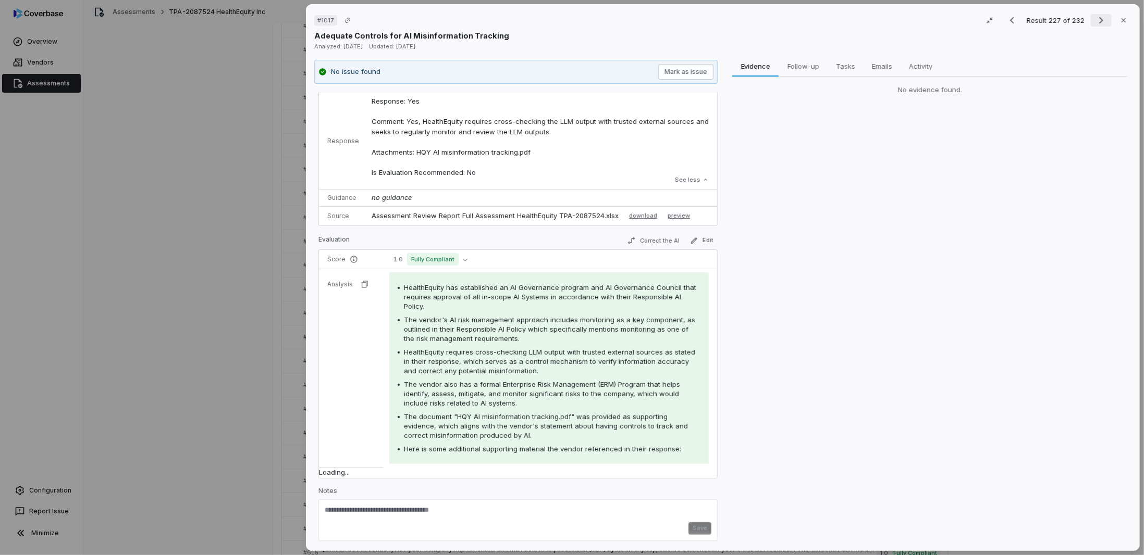
scroll to position [92, 0]
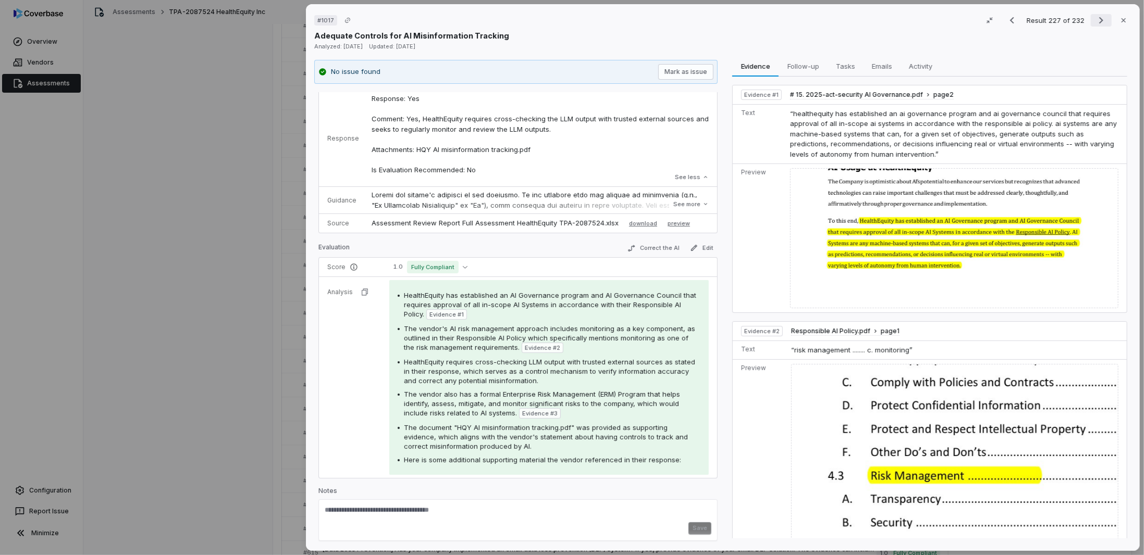
click at [1095, 18] on icon "Next result" at bounding box center [1101, 20] width 13 height 13
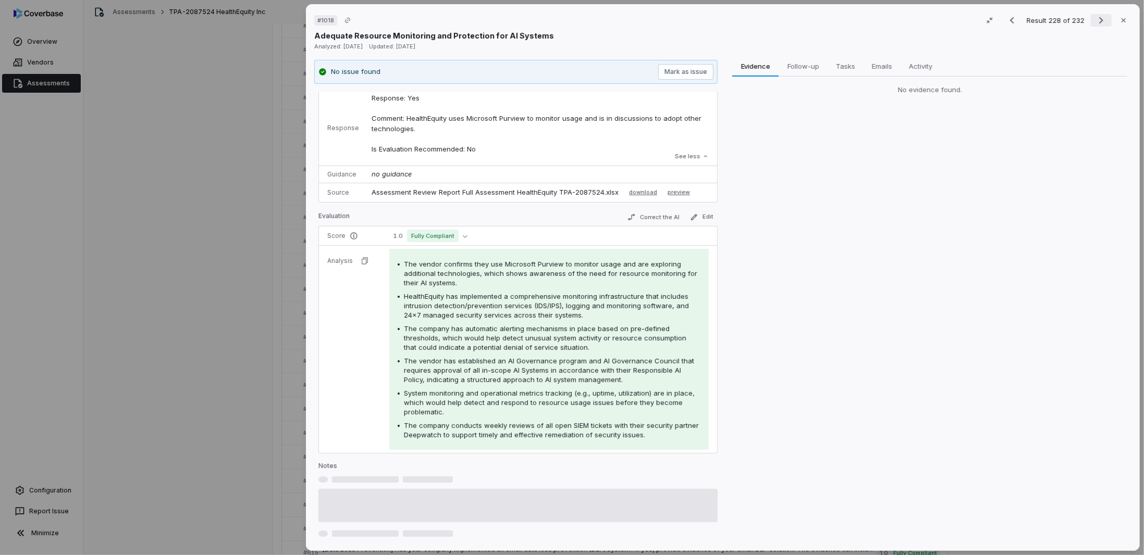
scroll to position [83, 0]
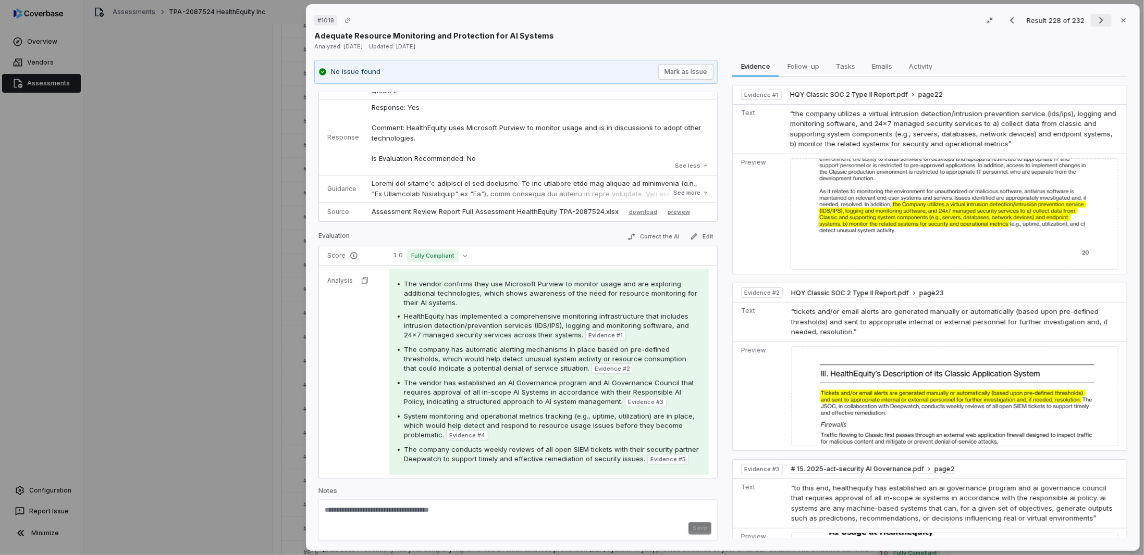
click at [1095, 18] on icon "Next result" at bounding box center [1101, 20] width 13 height 13
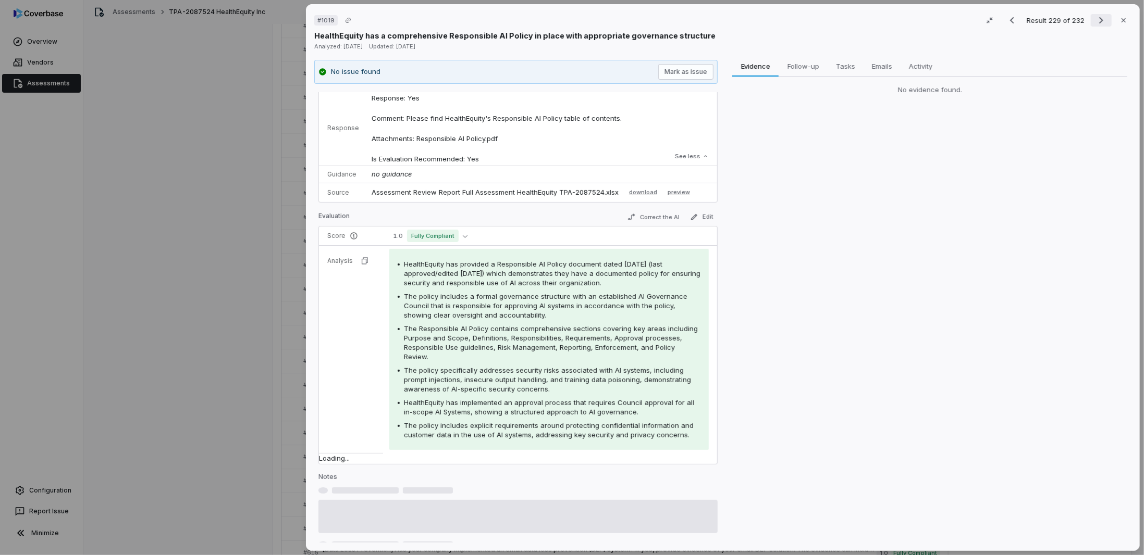
scroll to position [98, 0]
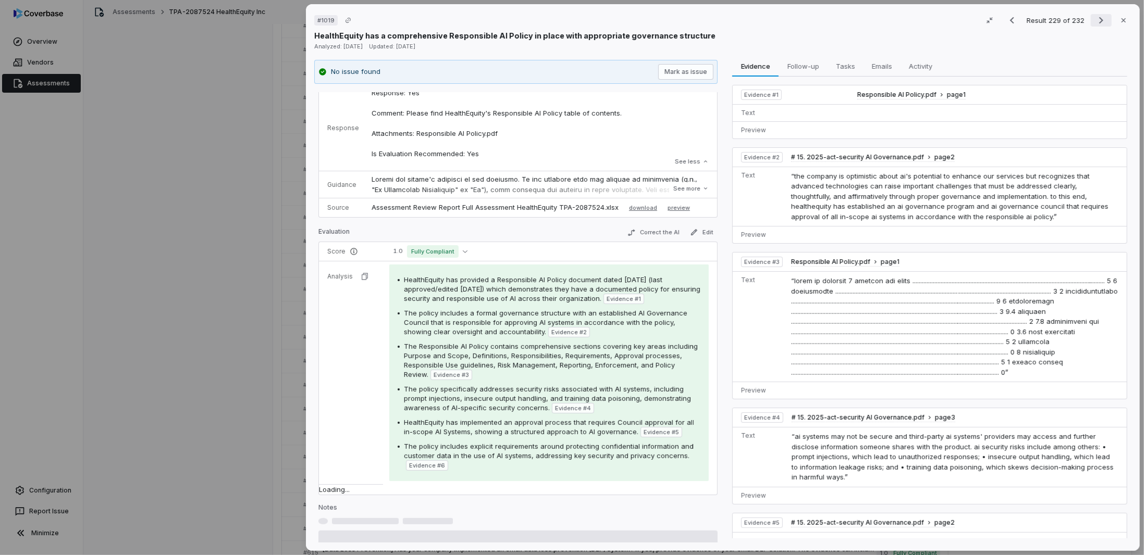
click at [1095, 21] on icon "Next result" at bounding box center [1101, 20] width 13 height 13
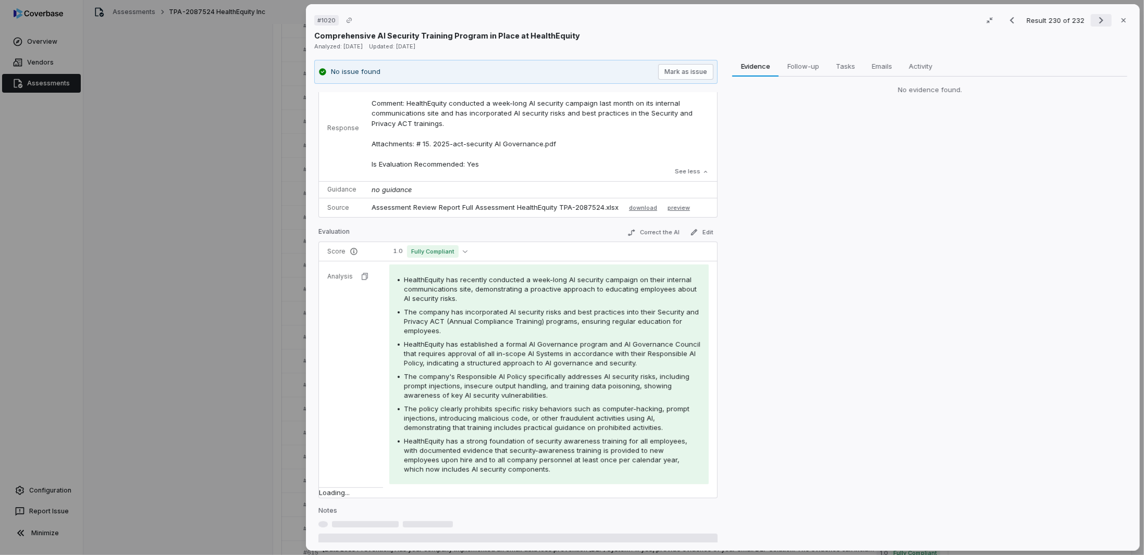
scroll to position [118, 0]
click at [1095, 21] on icon "Next result" at bounding box center [1101, 20] width 13 height 13
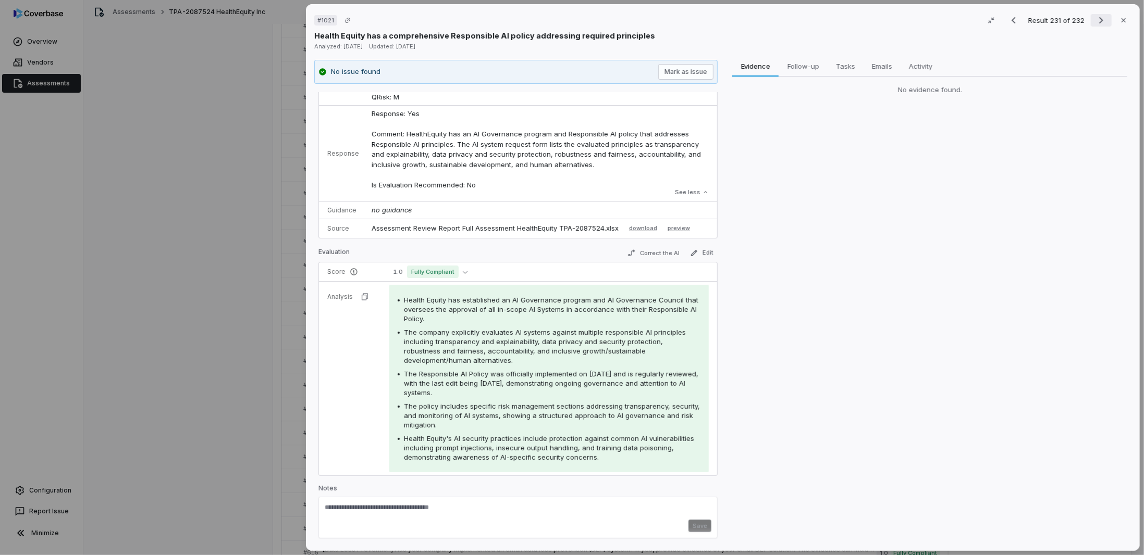
scroll to position [89, 0]
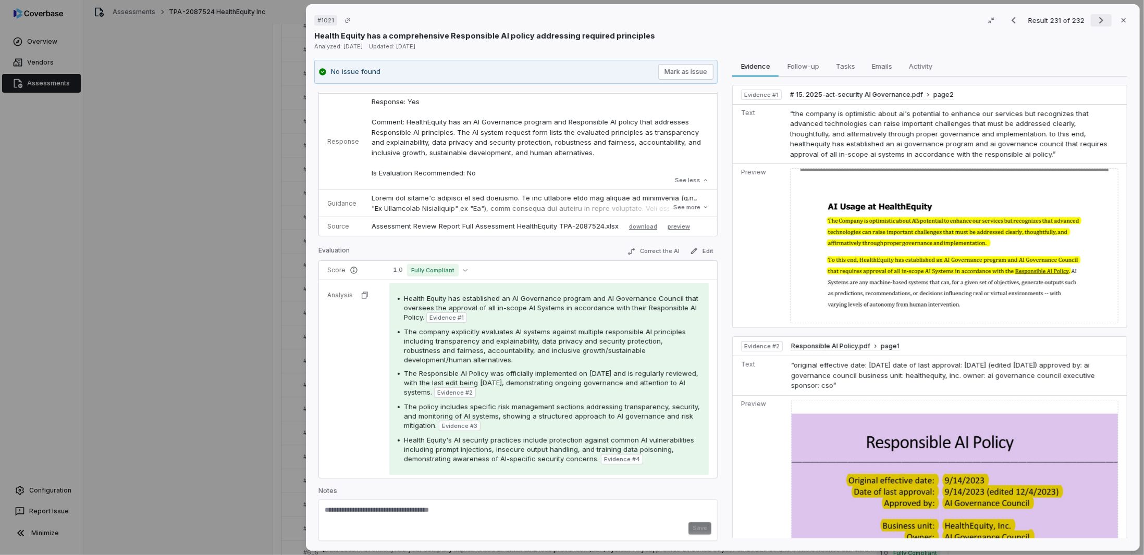
click at [1095, 21] on icon "Next result" at bounding box center [1101, 20] width 13 height 13
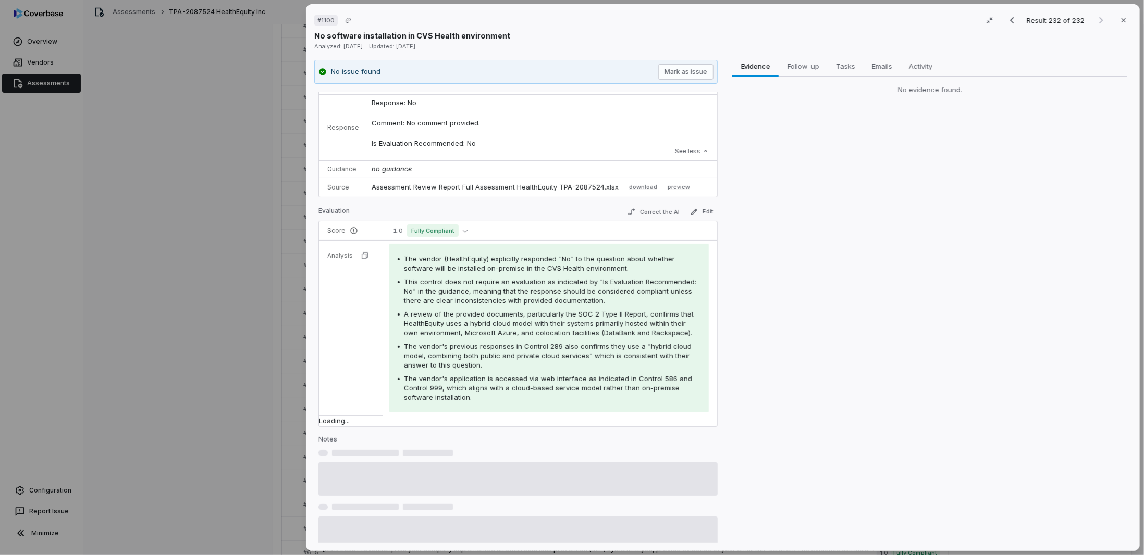
scroll to position [5, 0]
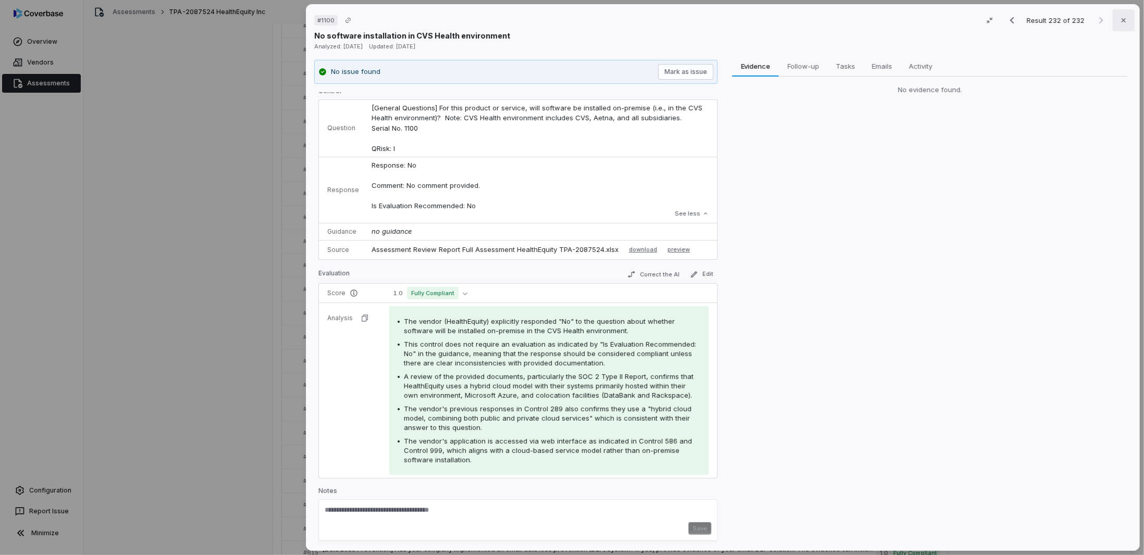
click at [1112, 20] on button "Close" at bounding box center [1123, 20] width 22 height 22
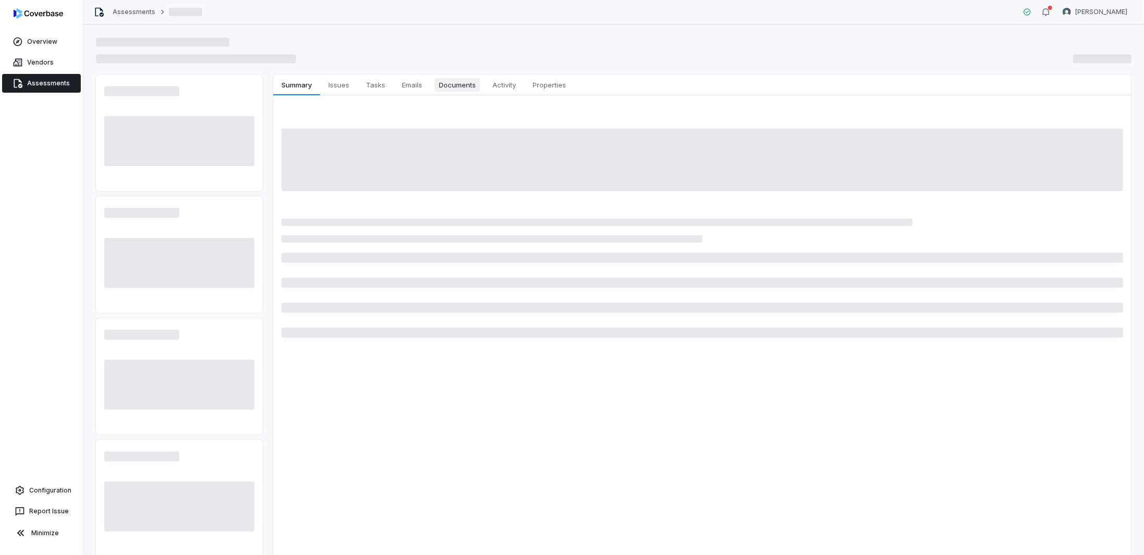
click at [457, 84] on span "Documents" at bounding box center [457, 85] width 45 height 14
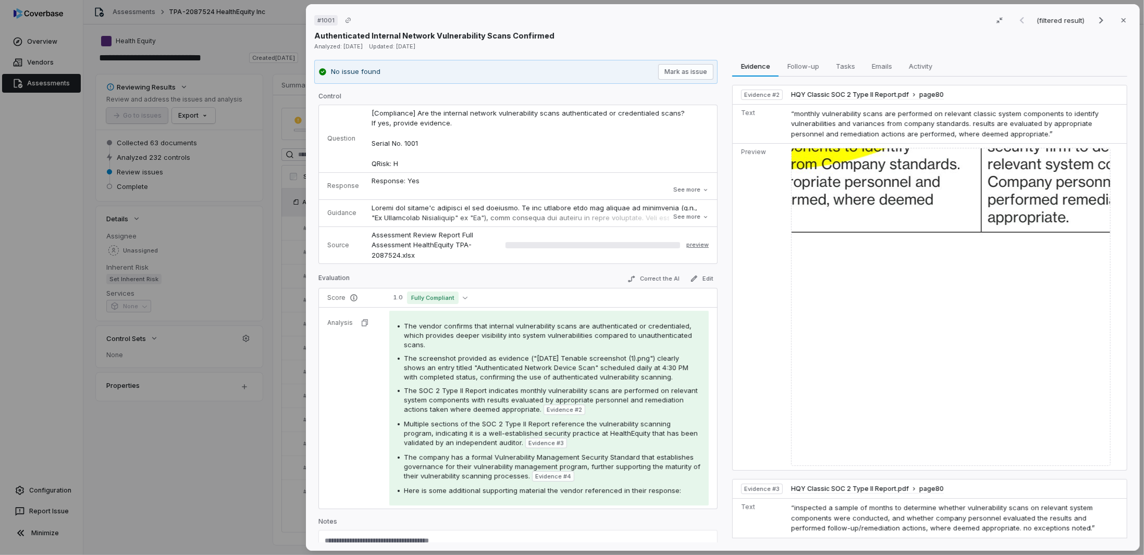
click at [298, 313] on div "# 1001 (filtered result) Close Authenticated Internal Network Vulnerability Sca…" at bounding box center [572, 277] width 1144 height 555
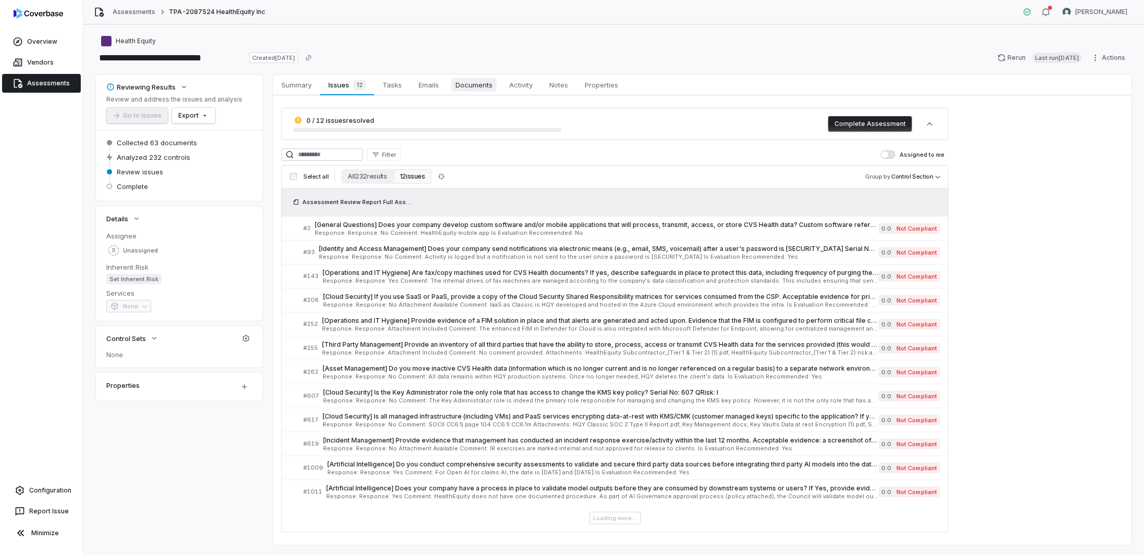
click at [469, 81] on span "Documents" at bounding box center [473, 85] width 45 height 14
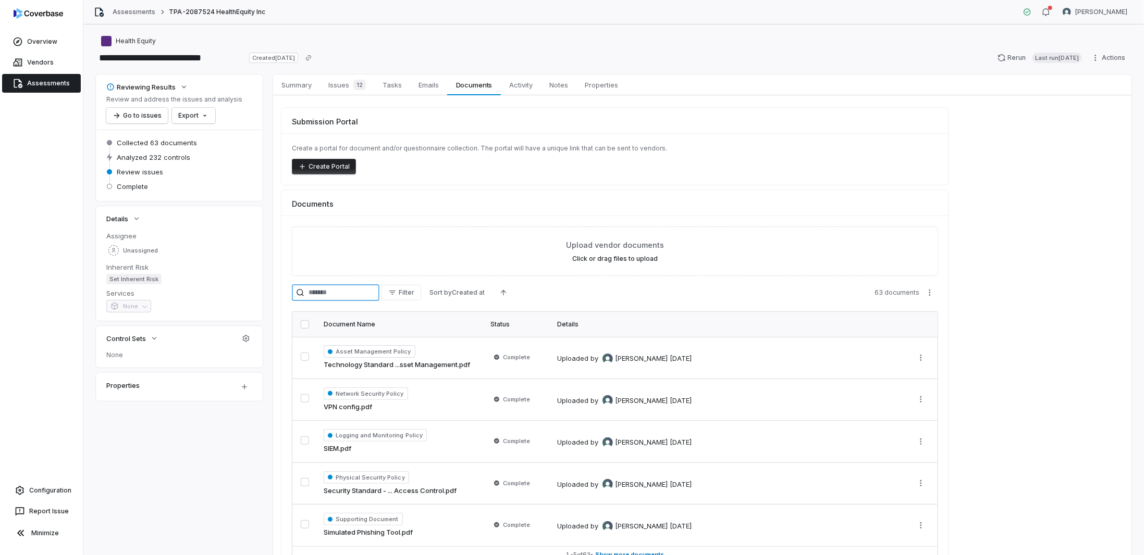
click at [329, 294] on input "search" at bounding box center [336, 292] width 88 height 17
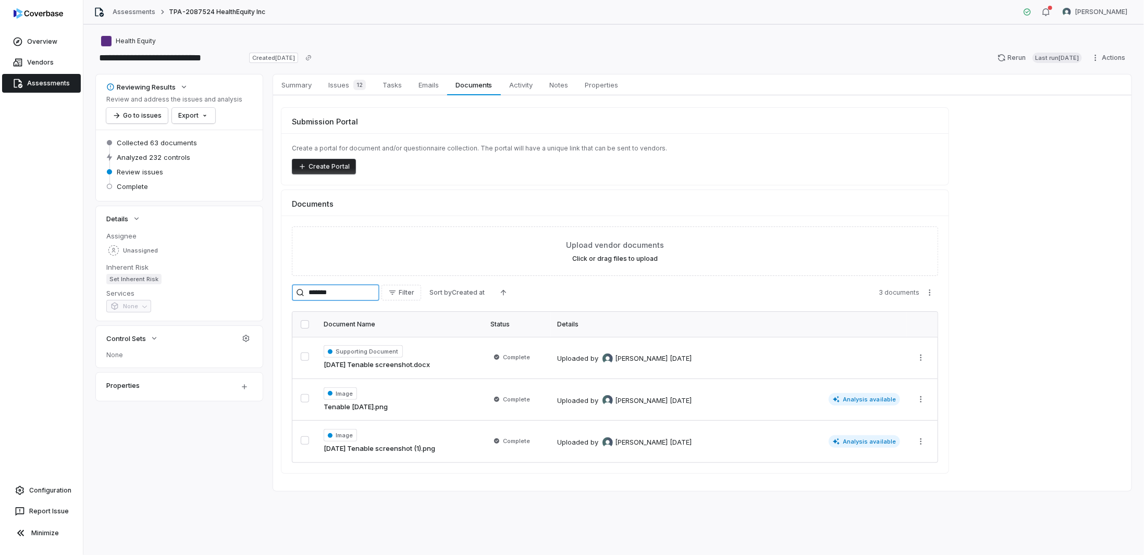
type input "*******"
click at [847, 436] on span "Analysis available" at bounding box center [864, 442] width 72 height 13
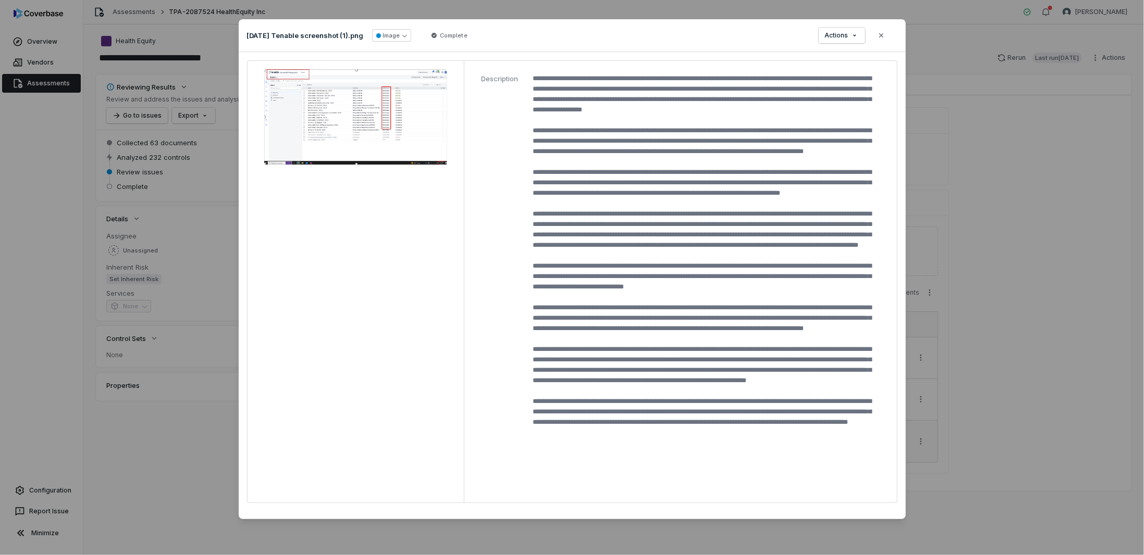
click at [367, 122] on img at bounding box center [355, 117] width 183 height 96
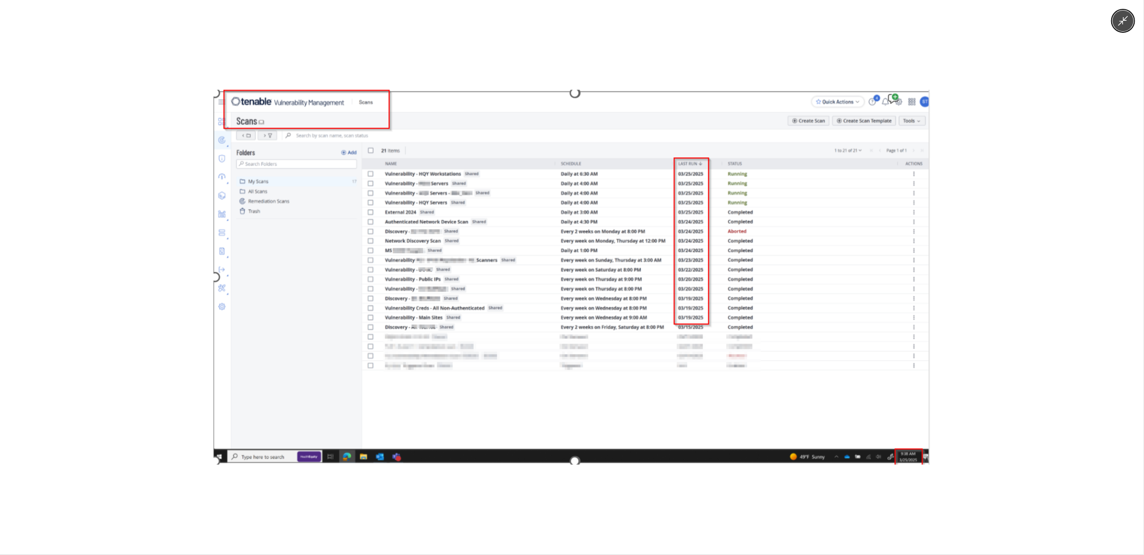
click at [1124, 19] on icon "Minimize image" at bounding box center [1122, 20] width 11 height 11
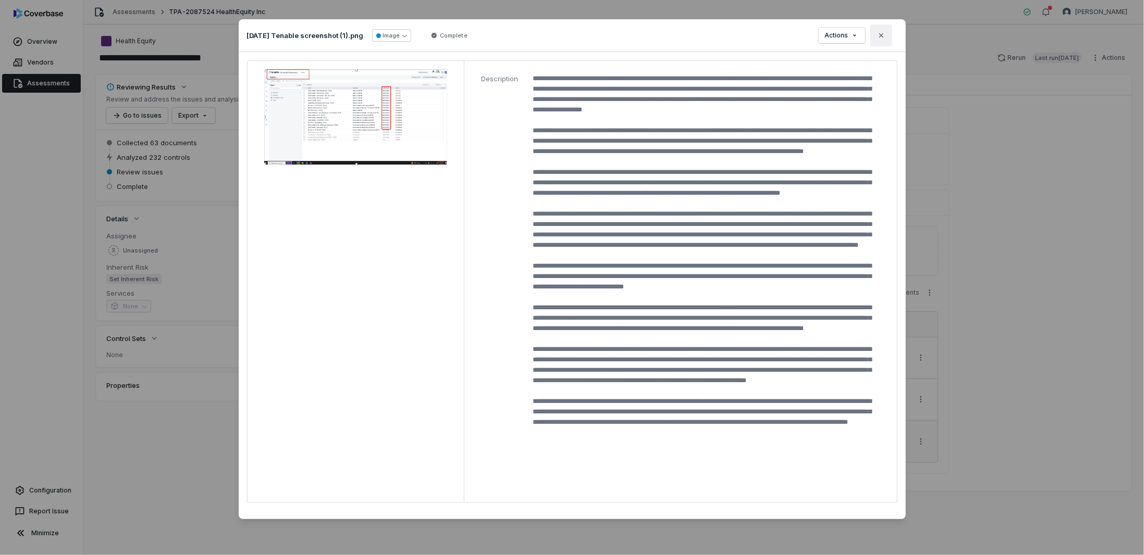
click at [882, 33] on icon "button" at bounding box center [881, 35] width 8 height 8
